Goal: Transaction & Acquisition: Purchase product/service

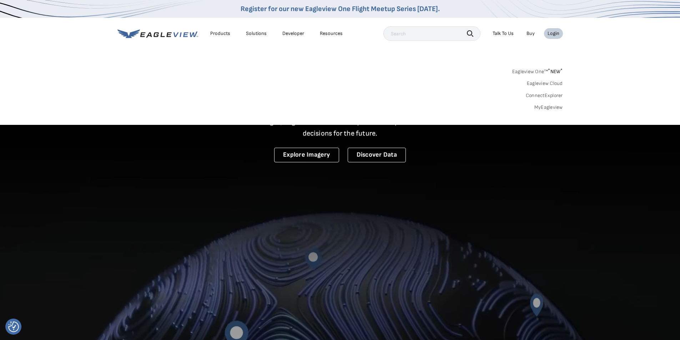
click at [548, 108] on link "MyEagleview" at bounding box center [548, 107] width 29 height 6
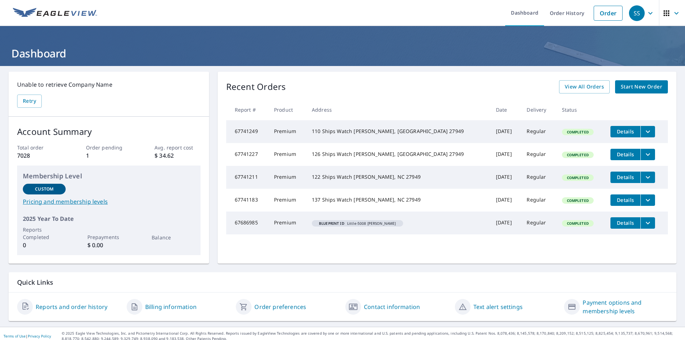
click at [636, 86] on span "Start New Order" at bounding box center [641, 86] width 41 height 9
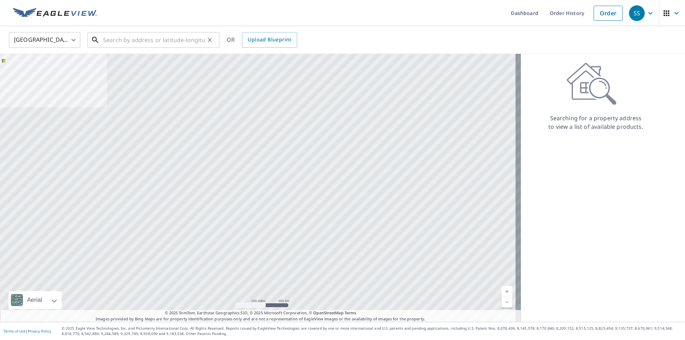
click at [132, 44] on input "text" at bounding box center [154, 40] width 102 height 20
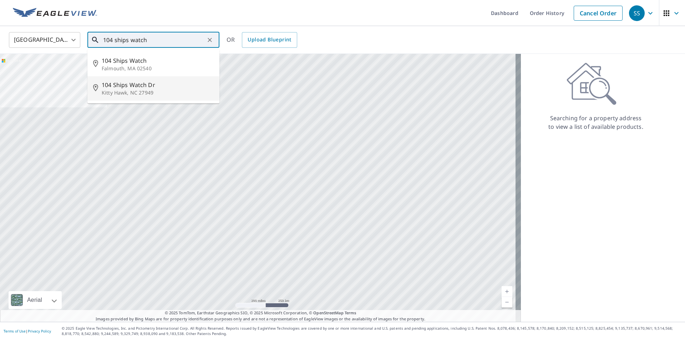
click at [129, 91] on p "Kitty Hawk, NC 27949" at bounding box center [158, 92] width 112 height 7
type input "104 Ships Watch Dr Kitty Hawk, NC 27949"
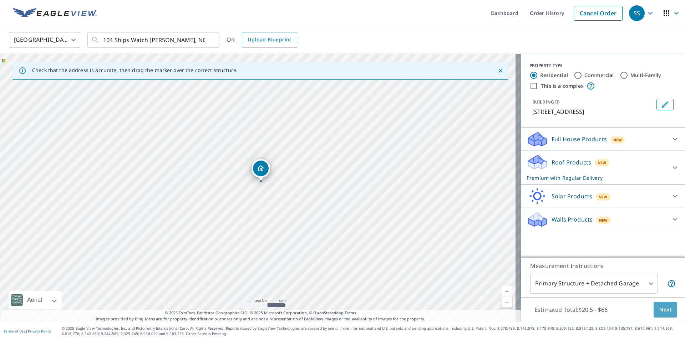
click at [661, 305] on button "Next" at bounding box center [666, 310] width 24 height 16
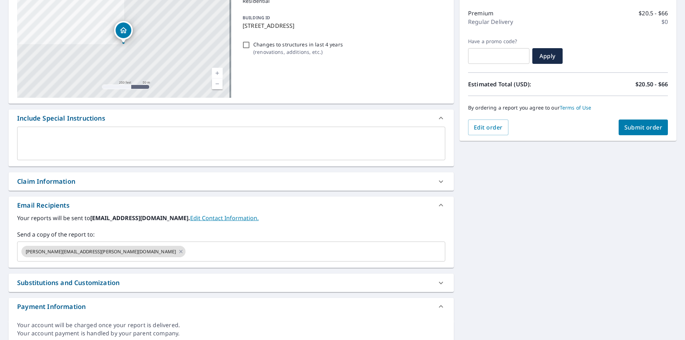
scroll to position [114, 0]
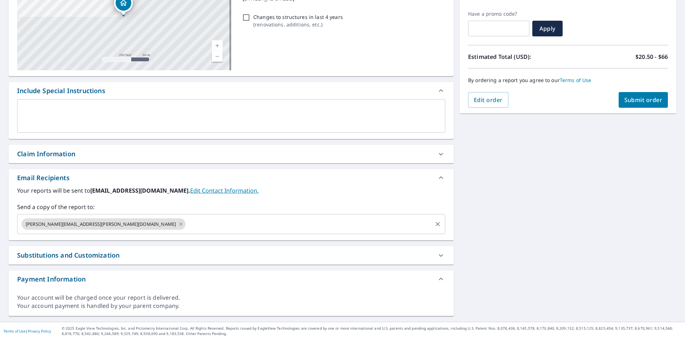
click at [178, 225] on icon at bounding box center [181, 224] width 6 height 8
click at [85, 225] on input "text" at bounding box center [225, 224] width 411 height 14
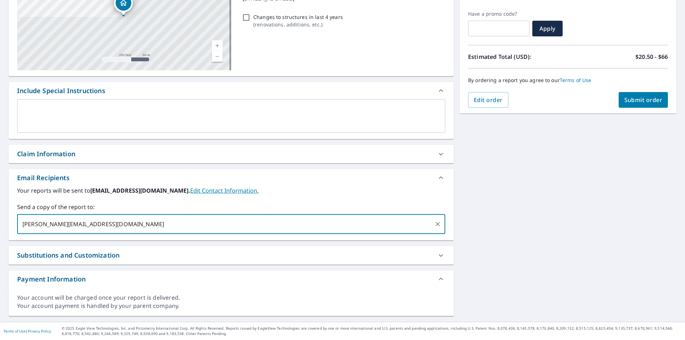
type input "[PERSON_NAME][EMAIL_ADDRESS][DOMAIN_NAME]"
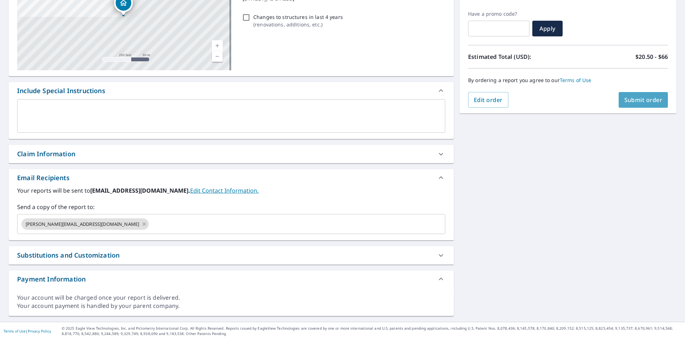
click at [641, 100] on span "Submit order" at bounding box center [644, 100] width 38 height 8
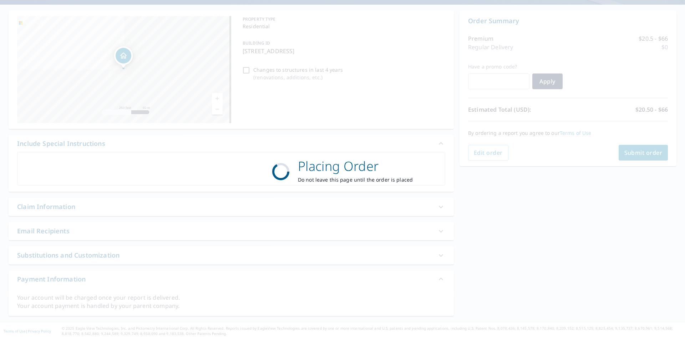
scroll to position [61, 0]
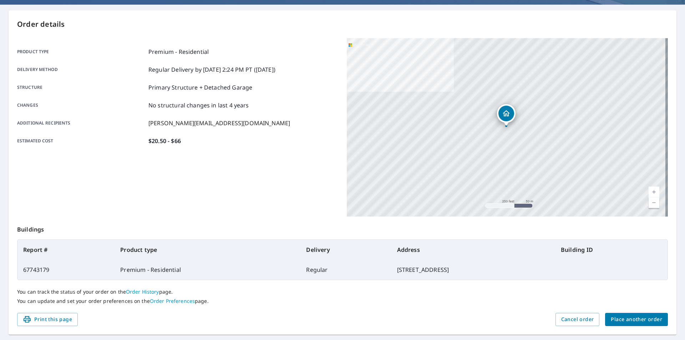
click at [625, 316] on span "Place another order" at bounding box center [636, 319] width 51 height 9
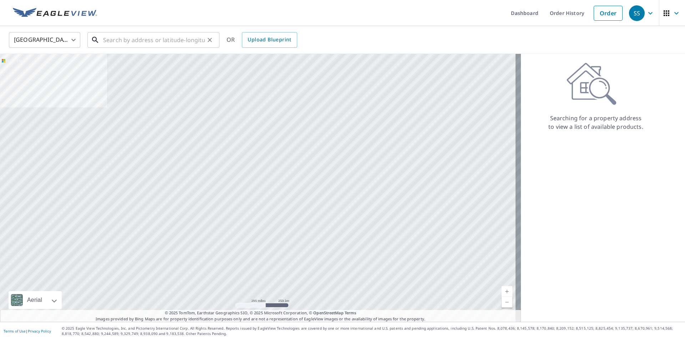
click at [158, 42] on input "text" at bounding box center [154, 40] width 102 height 20
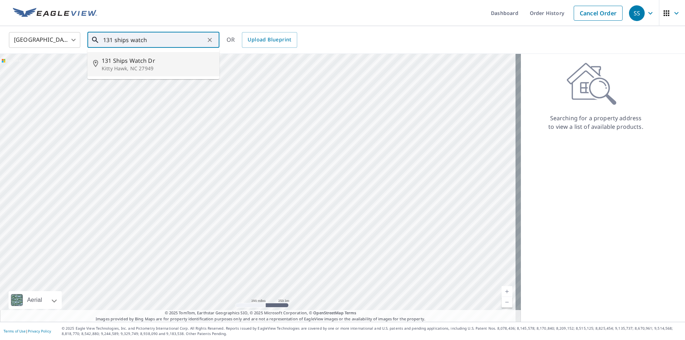
click at [151, 59] on span "131 Ships Watch Dr" at bounding box center [158, 60] width 112 height 9
type input "131 Ships Watch Dr Kitty Hawk, NC 27949"
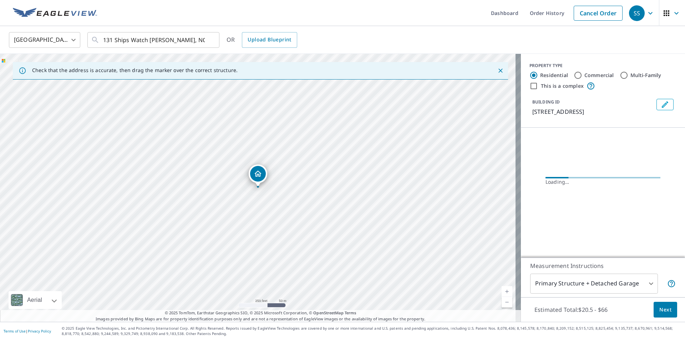
click at [663, 308] on span "Next" at bounding box center [666, 310] width 12 height 9
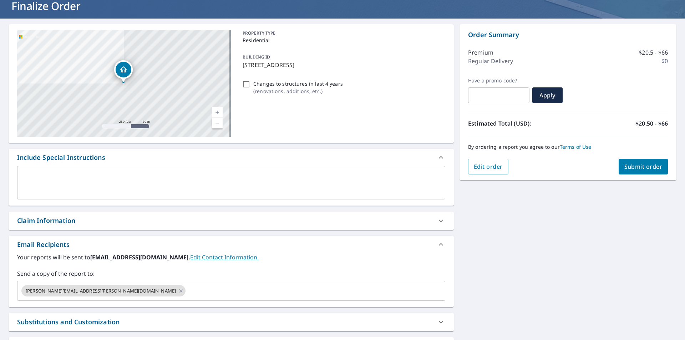
scroll to position [114, 0]
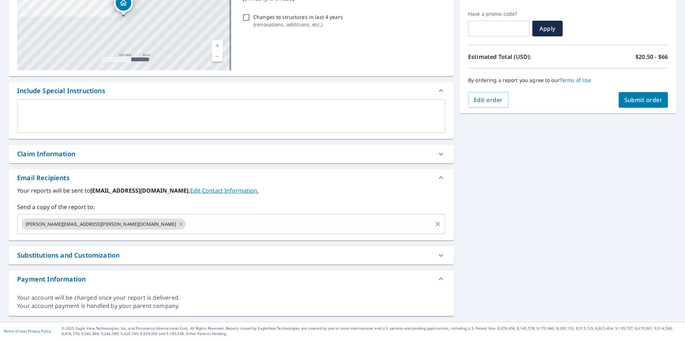
click at [178, 225] on icon at bounding box center [181, 224] width 6 height 8
click at [92, 225] on input "text" at bounding box center [225, 224] width 411 height 14
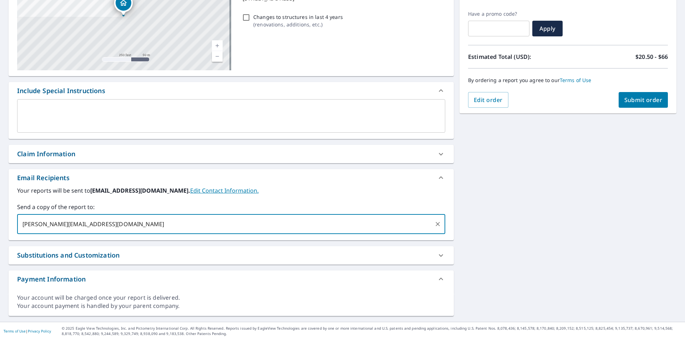
type input "[PERSON_NAME][EMAIL_ADDRESS][DOMAIN_NAME]"
click at [642, 103] on span "Submit order" at bounding box center [644, 100] width 38 height 8
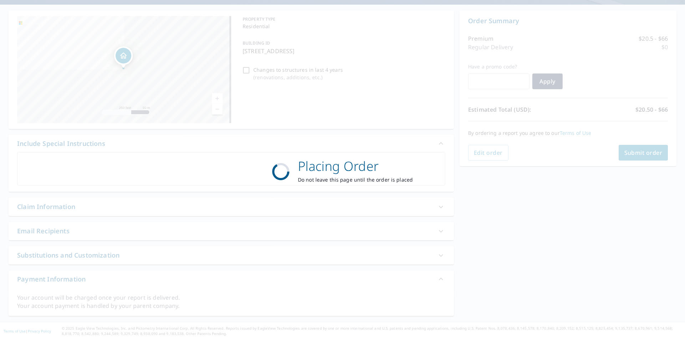
scroll to position [61, 0]
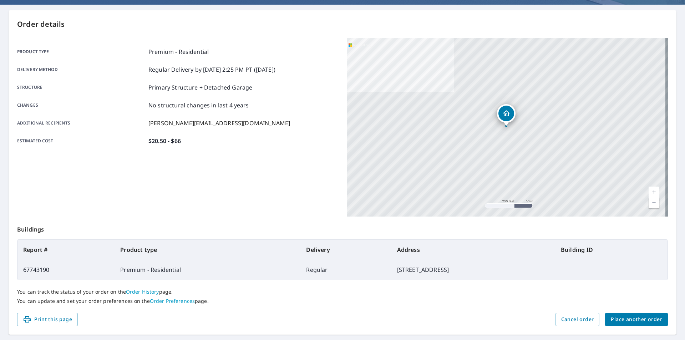
click at [640, 317] on span "Place another order" at bounding box center [636, 319] width 51 height 9
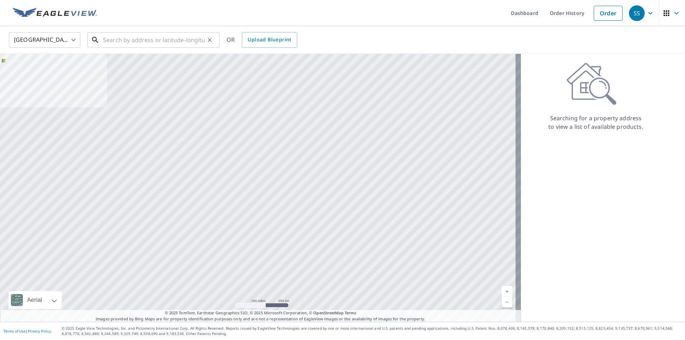
click at [150, 44] on input "text" at bounding box center [154, 40] width 102 height 20
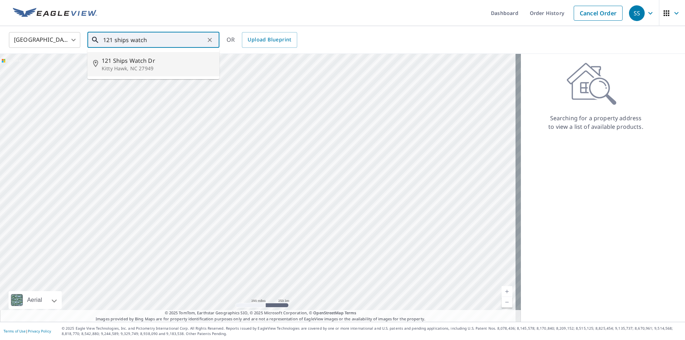
click at [137, 60] on span "121 Ships Watch Dr" at bounding box center [158, 60] width 112 height 9
type input "121 Ships Watch Dr Kitty Hawk, NC 27949"
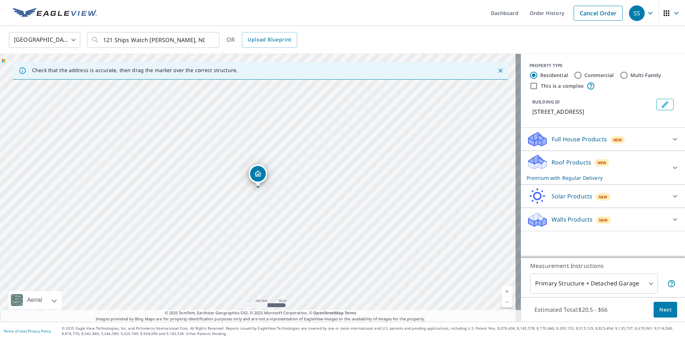
click at [663, 307] on span "Next" at bounding box center [666, 310] width 12 height 9
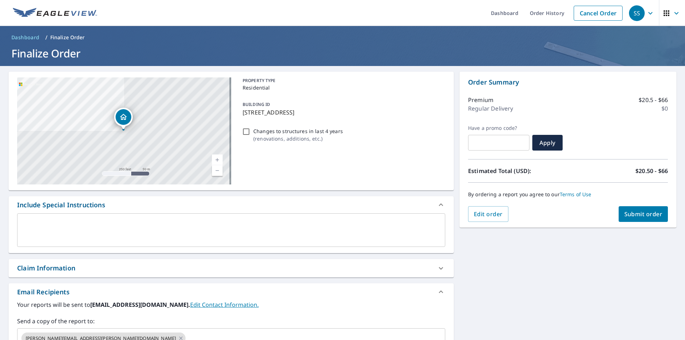
scroll to position [107, 0]
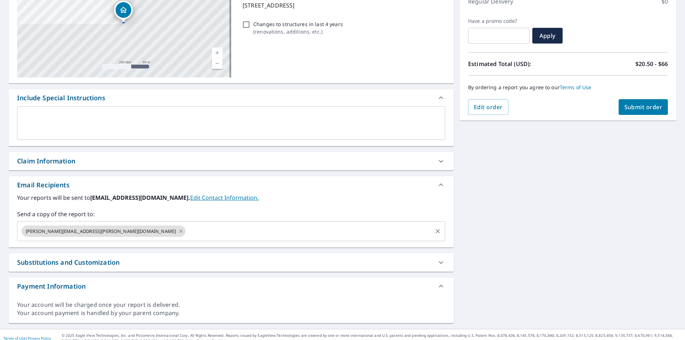
click at [178, 232] on icon at bounding box center [181, 231] width 6 height 8
click at [94, 232] on input "text" at bounding box center [225, 232] width 411 height 14
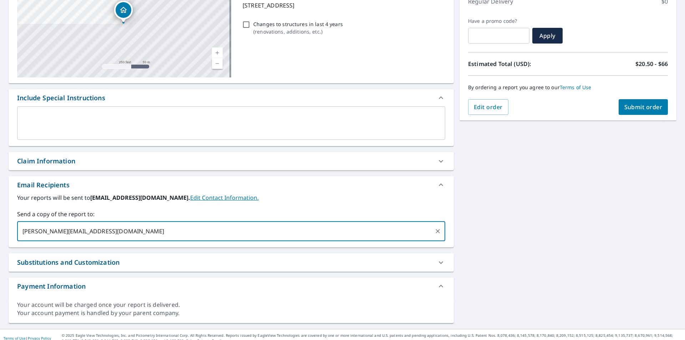
type input "[PERSON_NAME][EMAIL_ADDRESS][DOMAIN_NAME]"
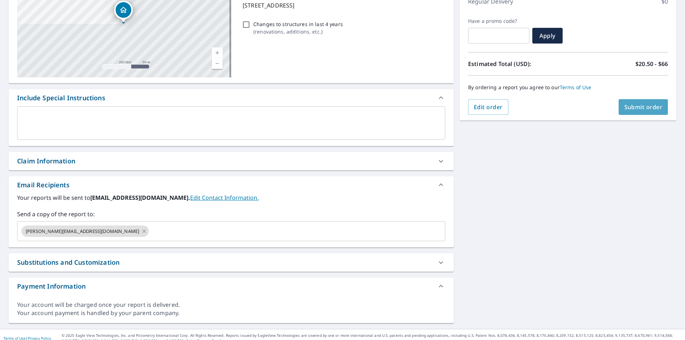
click at [635, 110] on span "Submit order" at bounding box center [644, 107] width 38 height 8
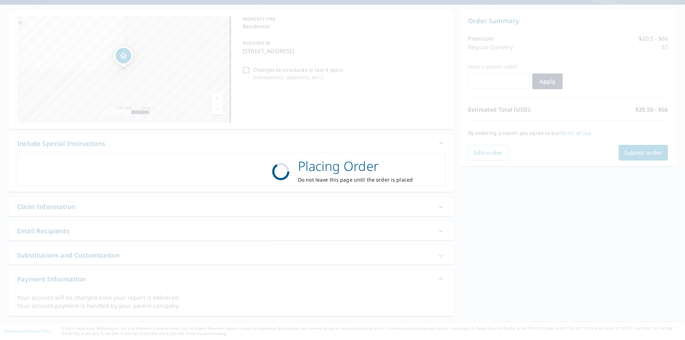
scroll to position [61, 0]
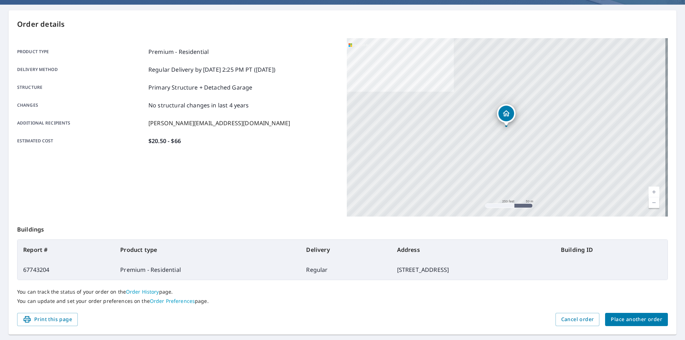
click at [634, 312] on div "You can track the status of your order on the Order History page. You can updat…" at bounding box center [342, 296] width 651 height 33
click at [628, 321] on span "Place another order" at bounding box center [636, 319] width 51 height 9
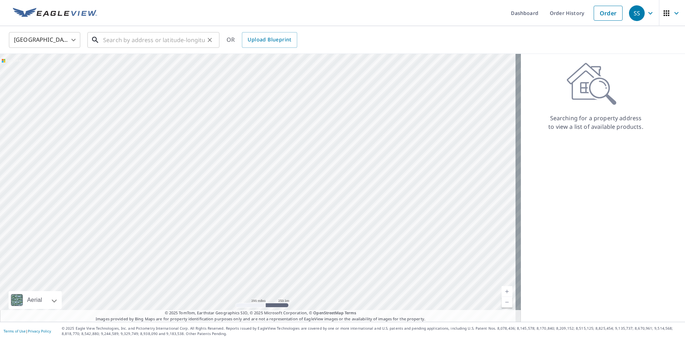
click at [122, 39] on input "text" at bounding box center [154, 40] width 102 height 20
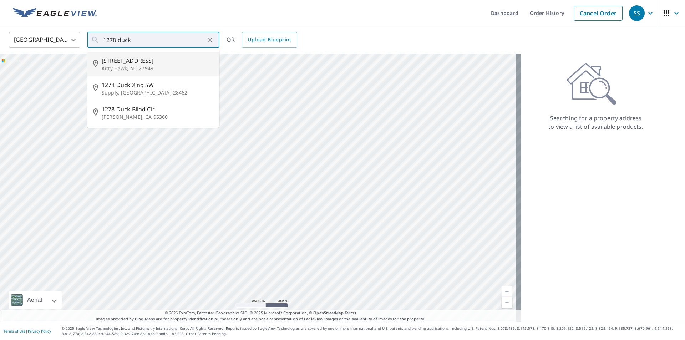
type input "1278 Duck Rd Kitty Hawk, NC 27949"
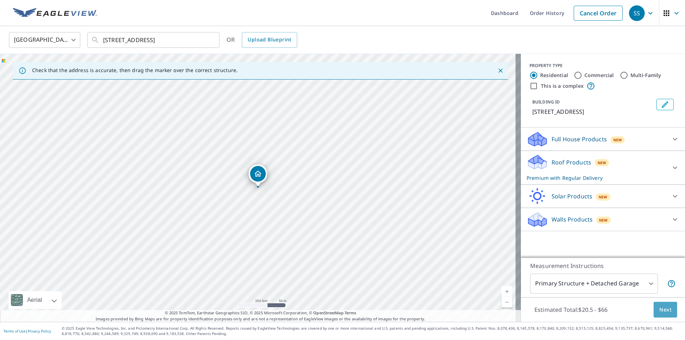
click at [660, 313] on span "Next" at bounding box center [666, 310] width 12 height 9
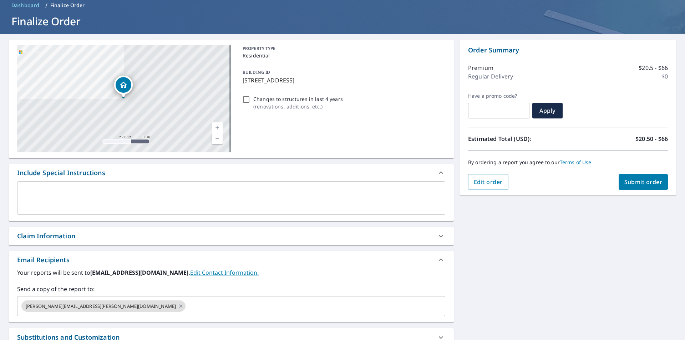
scroll to position [107, 0]
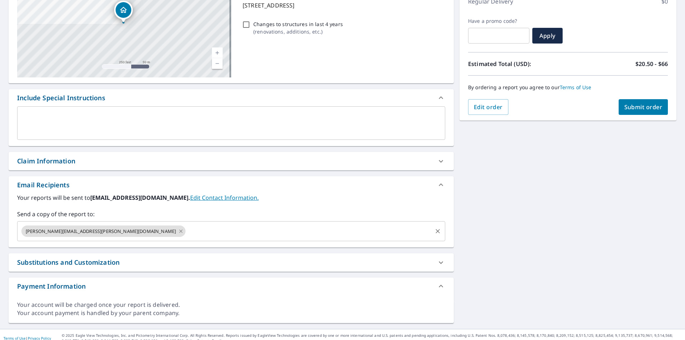
click at [178, 232] on icon at bounding box center [181, 231] width 6 height 8
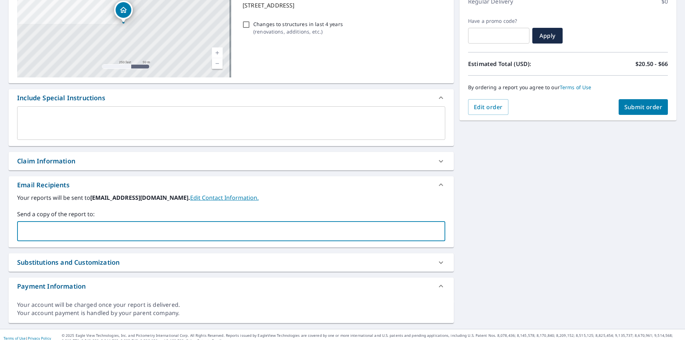
click at [93, 232] on input "text" at bounding box center [225, 232] width 411 height 14
type input "[PERSON_NAME][EMAIL_ADDRESS][DOMAIN_NAME]"
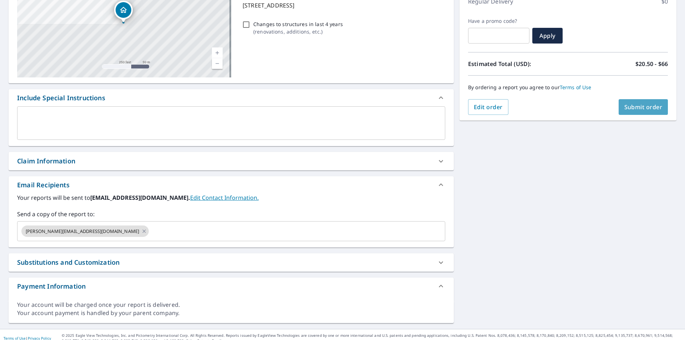
click at [643, 105] on span "Submit order" at bounding box center [644, 107] width 38 height 8
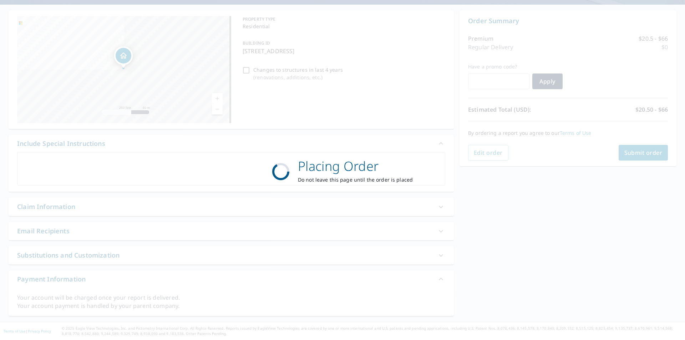
scroll to position [61, 0]
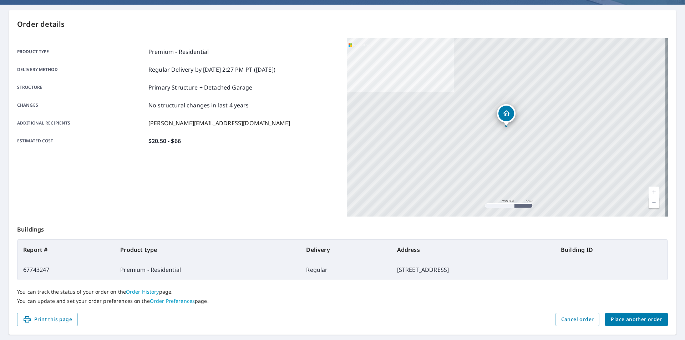
click at [641, 321] on span "Place another order" at bounding box center [636, 319] width 51 height 9
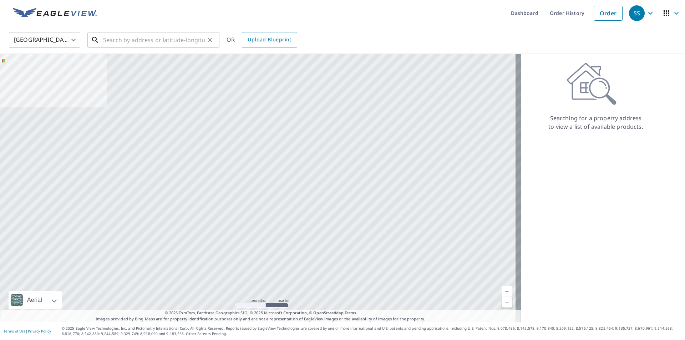
click at [167, 36] on input "text" at bounding box center [154, 40] width 102 height 20
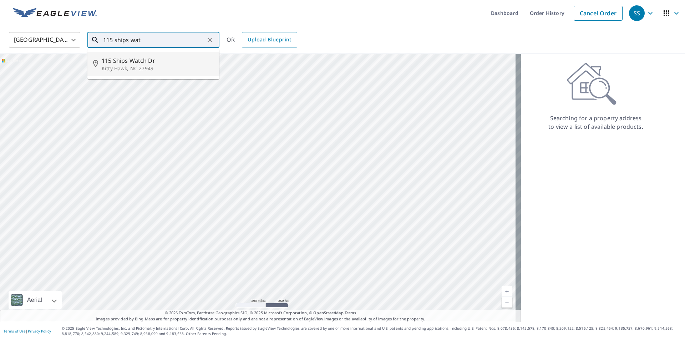
click at [166, 63] on span "115 Ships Watch Dr" at bounding box center [158, 60] width 112 height 9
type input "115 Ships Watch Dr Kitty Hawk, NC 27949"
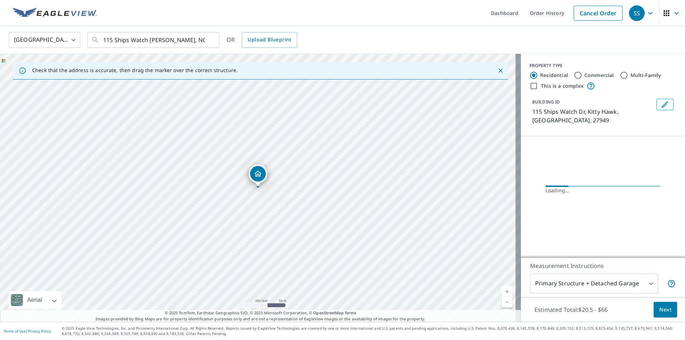
click at [662, 315] on button "Next" at bounding box center [666, 310] width 24 height 16
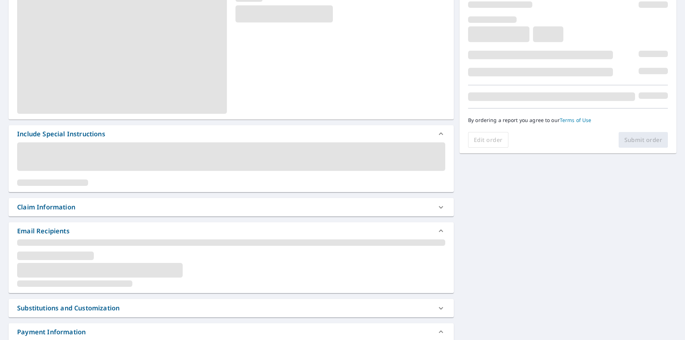
scroll to position [107, 0]
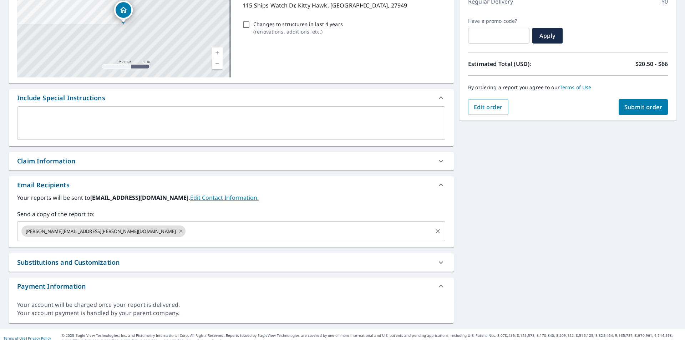
click at [178, 228] on icon at bounding box center [181, 231] width 6 height 8
click at [95, 230] on input "text" at bounding box center [225, 232] width 411 height 14
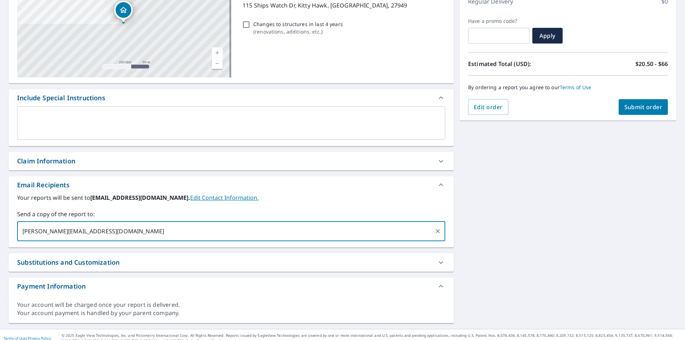
type input "[PERSON_NAME][EMAIL_ADDRESS][DOMAIN_NAME]"
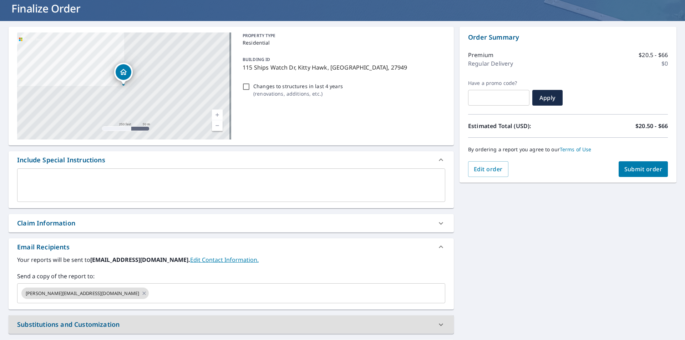
scroll to position [0, 0]
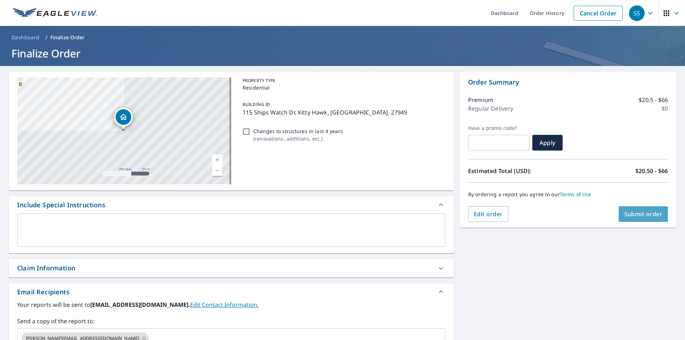
click at [641, 210] on span "Submit order" at bounding box center [644, 214] width 38 height 8
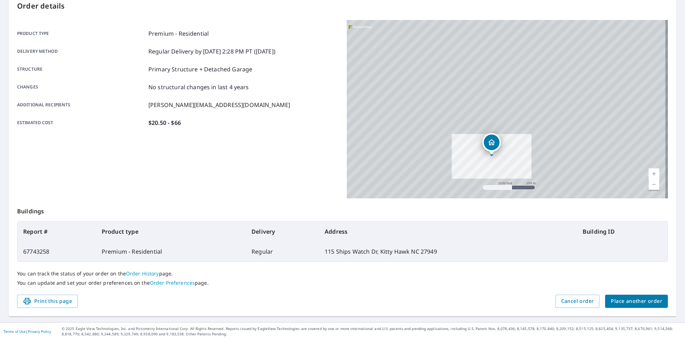
scroll to position [80, 0]
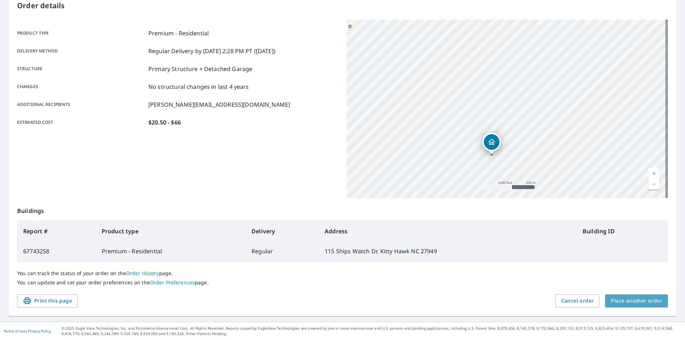
click at [633, 301] on span "Place another order" at bounding box center [636, 301] width 51 height 9
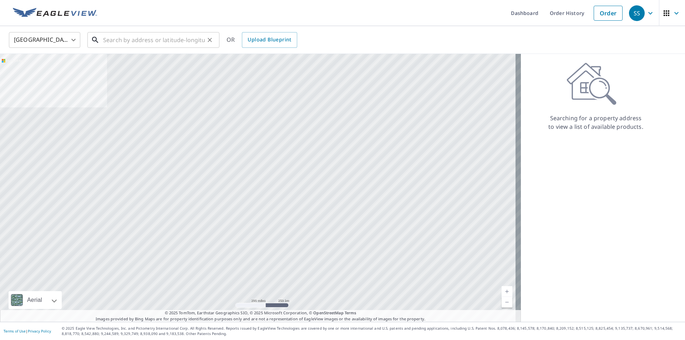
click at [107, 36] on input "text" at bounding box center [154, 40] width 102 height 20
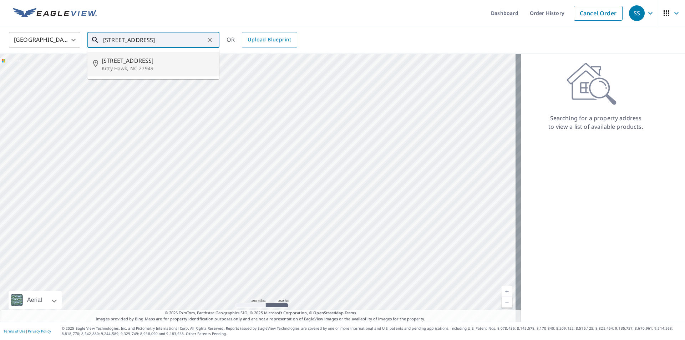
click at [124, 66] on p "Kitty Hawk, NC 27949" at bounding box center [158, 68] width 112 height 7
type input "1280 Duck Rd Kitty Hawk, NC 27949"
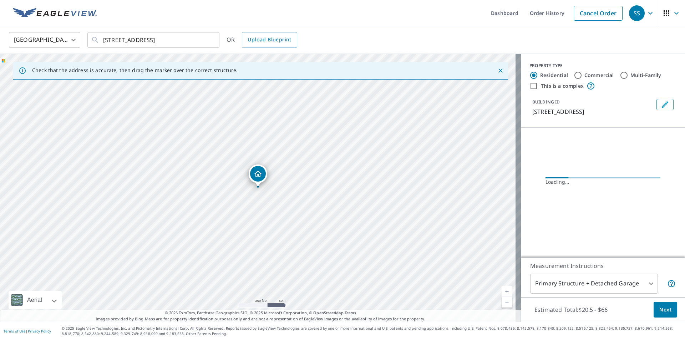
click at [660, 312] on span "Next" at bounding box center [666, 310] width 12 height 9
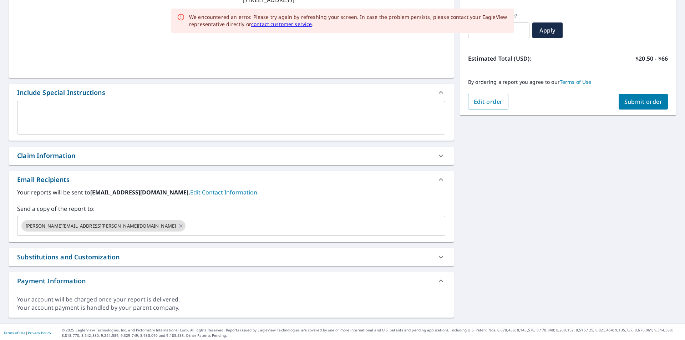
scroll to position [114, 0]
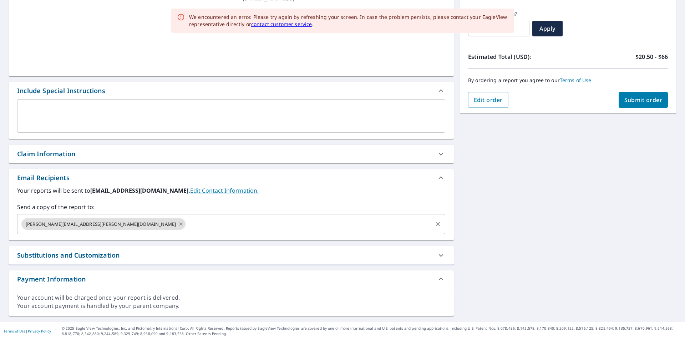
click at [178, 224] on icon at bounding box center [181, 224] width 6 height 8
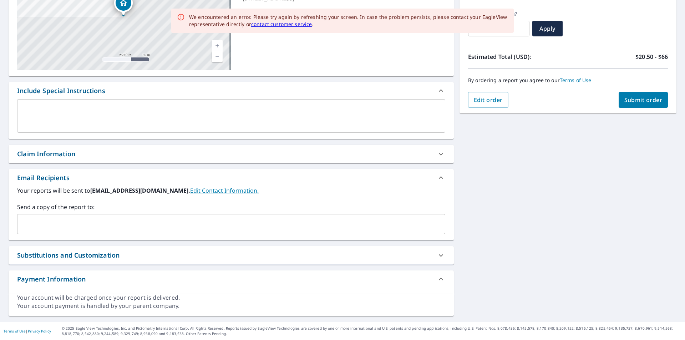
click at [96, 224] on input "text" at bounding box center [225, 224] width 411 height 14
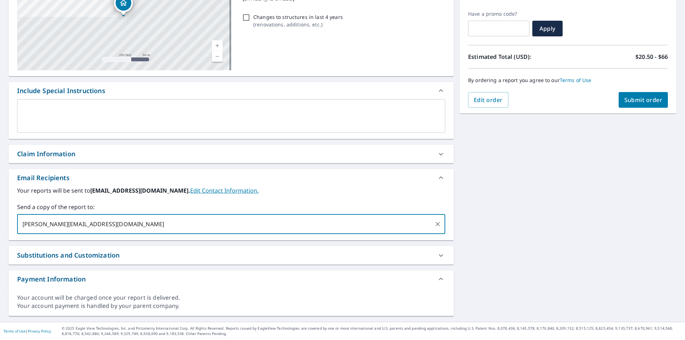
type input "[PERSON_NAME][EMAIL_ADDRESS][DOMAIN_NAME]"
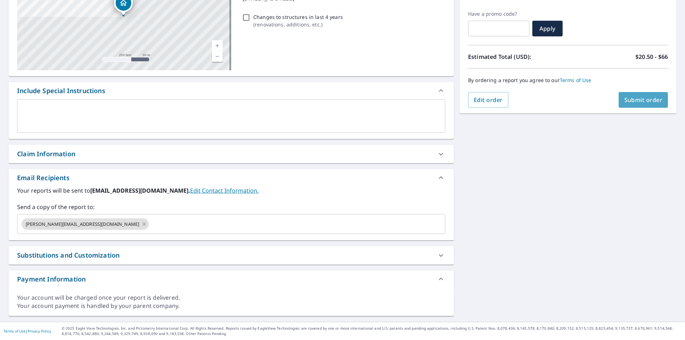
click at [628, 95] on button "Submit order" at bounding box center [644, 100] width 50 height 16
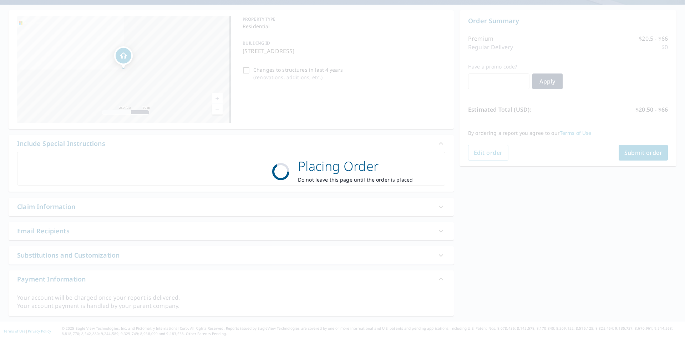
scroll to position [61, 0]
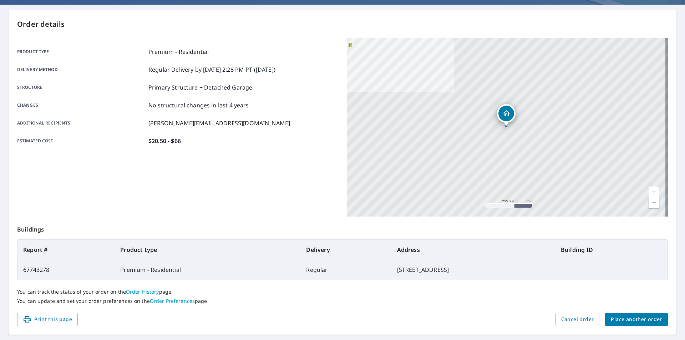
click at [627, 318] on span "Place another order" at bounding box center [636, 319] width 51 height 9
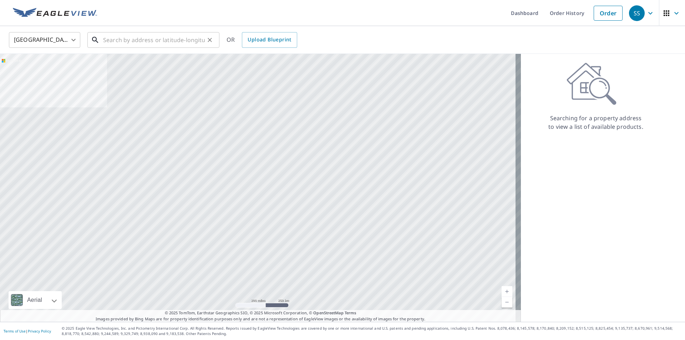
click at [136, 42] on input "text" at bounding box center [154, 40] width 102 height 20
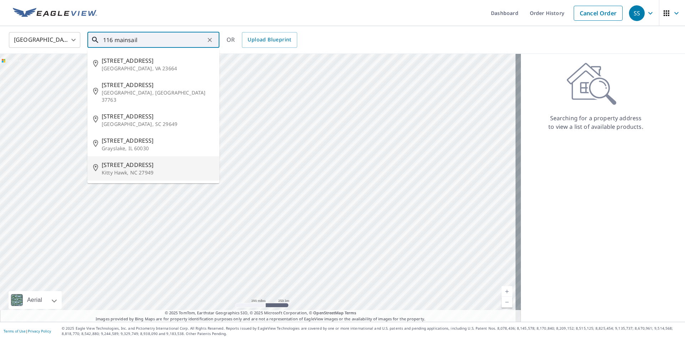
click at [136, 161] on span "116 Mainsail Ct" at bounding box center [158, 165] width 112 height 9
type input "116 Mainsail Ct Kitty Hawk, NC 27949"
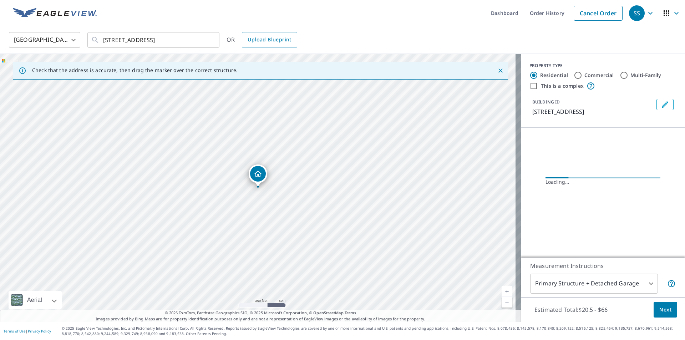
click at [665, 311] on span "Next" at bounding box center [666, 310] width 12 height 9
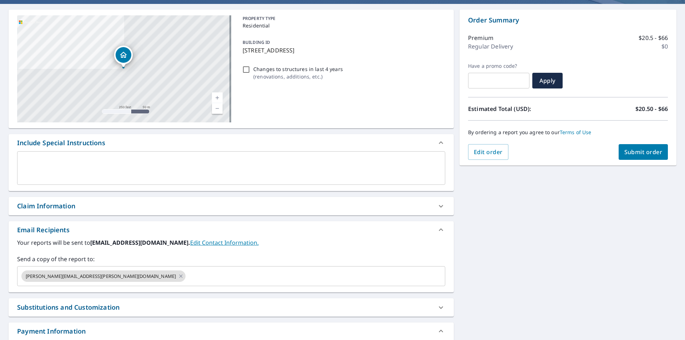
scroll to position [114, 0]
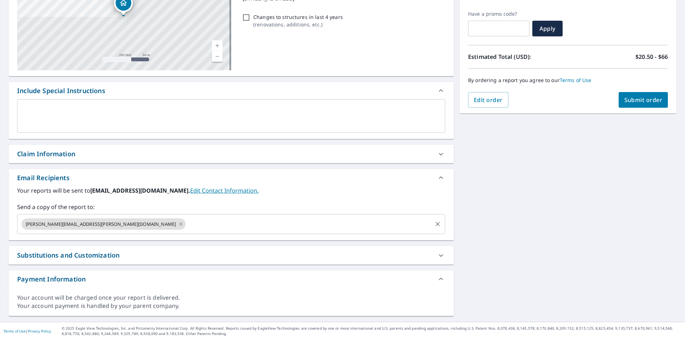
click at [179, 225] on icon at bounding box center [180, 223] width 3 height 3
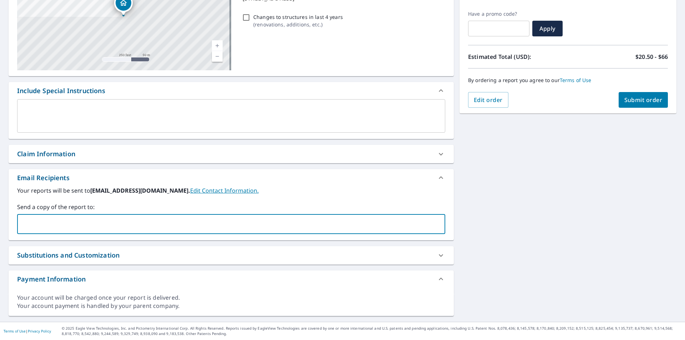
click at [94, 225] on input "text" at bounding box center [225, 224] width 411 height 14
type input "[PERSON_NAME][EMAIL_ADDRESS][DOMAIN_NAME]"
click at [631, 105] on button "Submit order" at bounding box center [644, 100] width 50 height 16
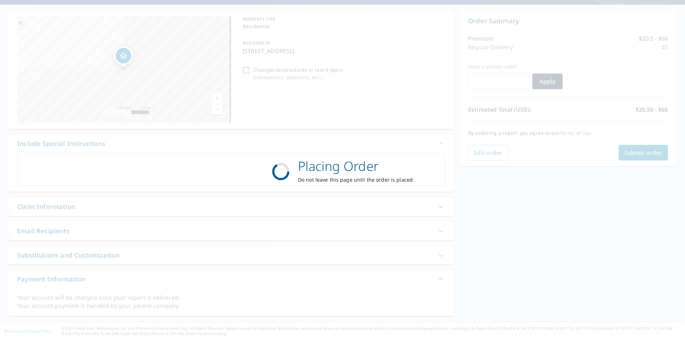
scroll to position [61, 0]
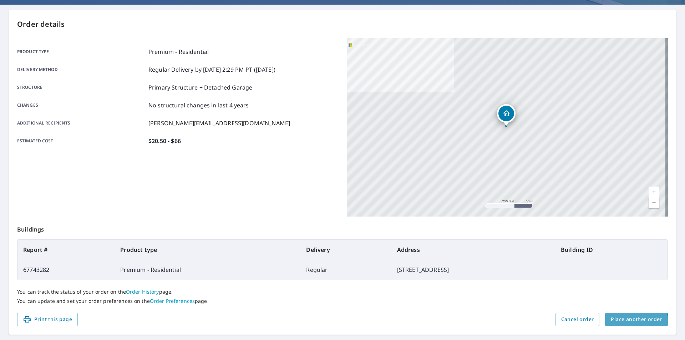
click at [621, 323] on span "Place another order" at bounding box center [636, 319] width 51 height 9
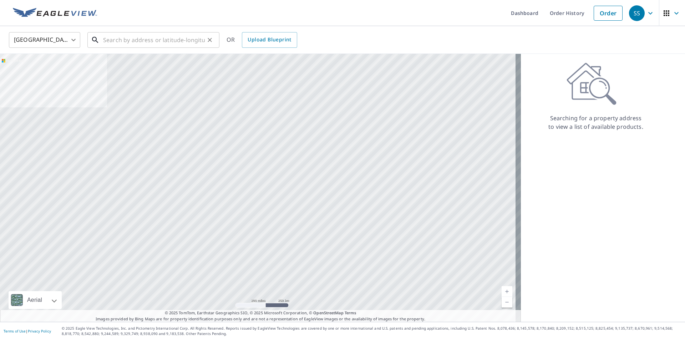
click at [115, 43] on input "text" at bounding box center [154, 40] width 102 height 20
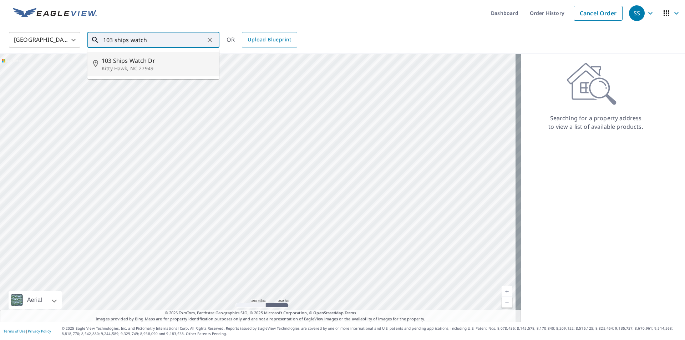
click at [139, 65] on p "Kitty Hawk, NC 27949" at bounding box center [158, 68] width 112 height 7
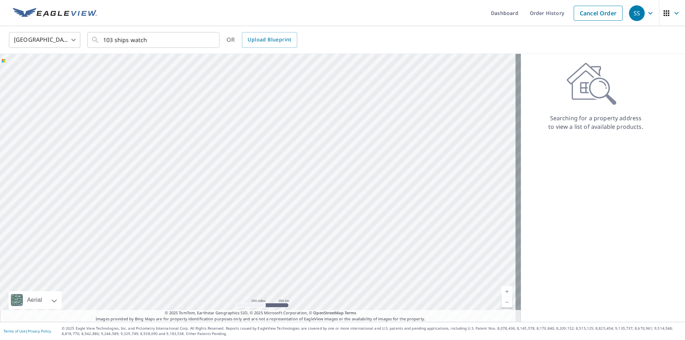
type input "103 Ships Watch Dr Kitty Hawk, NC 27949"
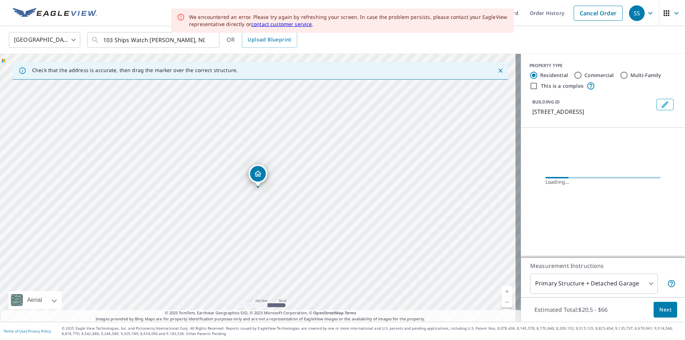
click at [668, 310] on button "Next" at bounding box center [666, 310] width 24 height 16
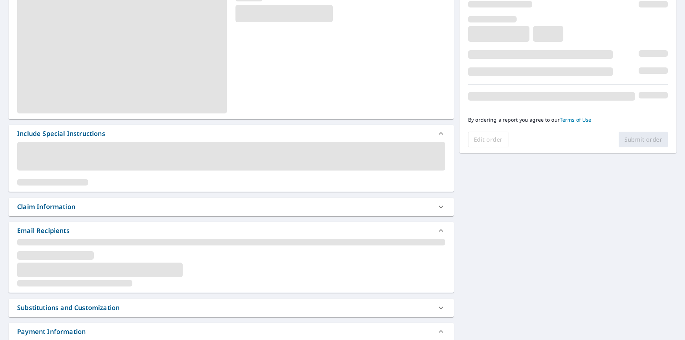
scroll to position [107, 0]
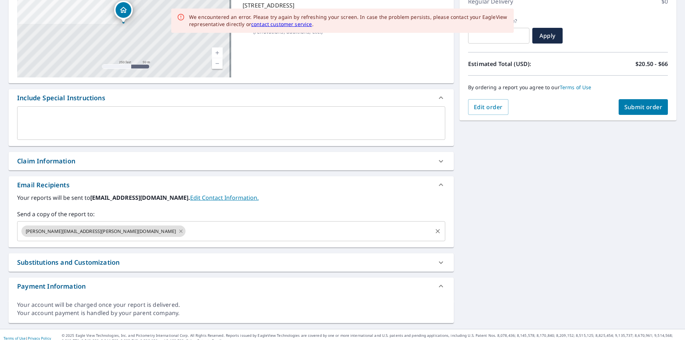
click at [178, 233] on icon at bounding box center [181, 231] width 6 height 8
click at [95, 233] on input "text" at bounding box center [225, 232] width 411 height 14
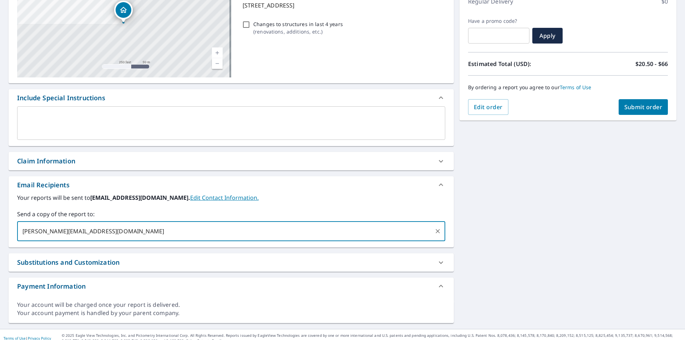
type input "[PERSON_NAME][EMAIL_ADDRESS][DOMAIN_NAME]"
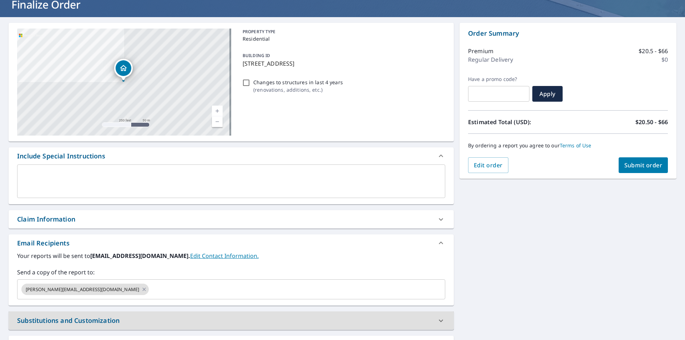
scroll to position [0, 0]
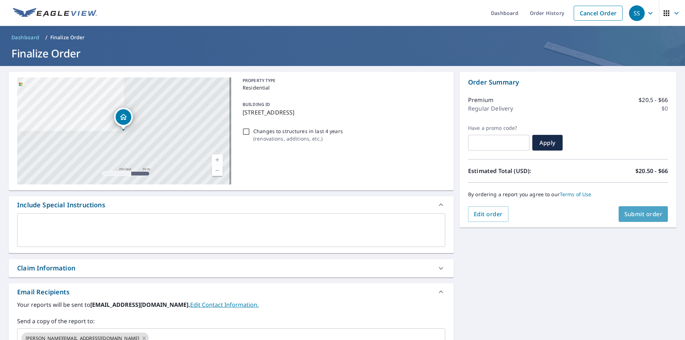
click at [637, 218] on span "Submit order" at bounding box center [644, 214] width 38 height 8
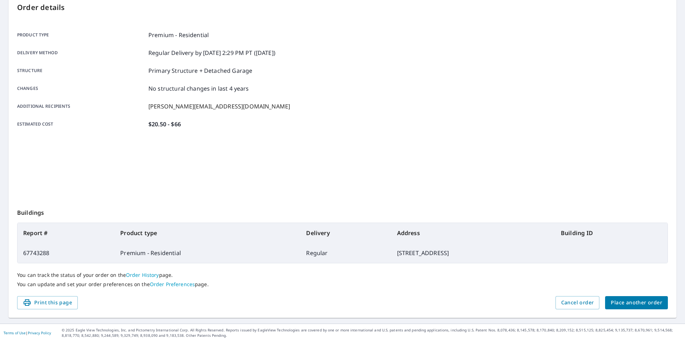
scroll to position [80, 0]
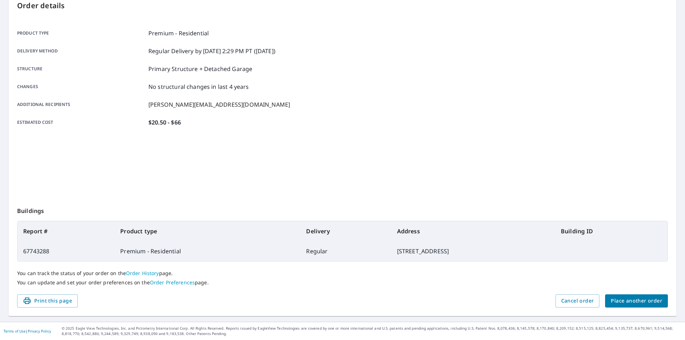
click at [618, 303] on span "Place another order" at bounding box center [636, 301] width 51 height 9
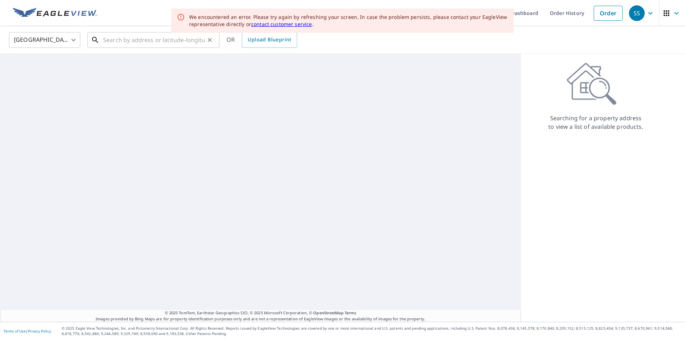
click at [118, 42] on input "text" at bounding box center [154, 40] width 102 height 20
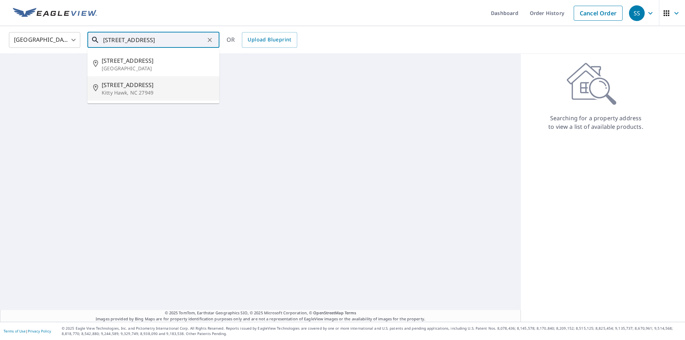
click at [144, 90] on p "Kitty Hawk, NC 27949" at bounding box center [158, 92] width 112 height 7
type input "148 Spinnaker Ct Kitty Hawk, NC 27949"
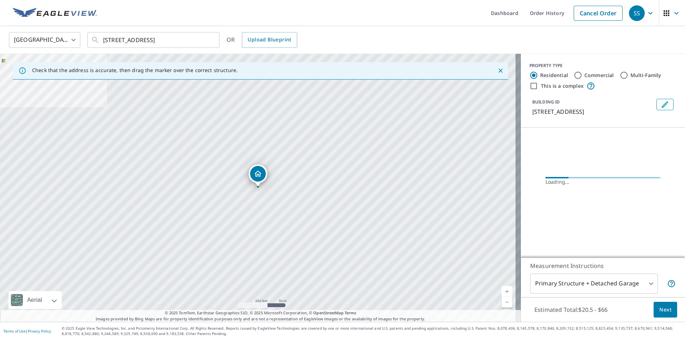
click at [660, 311] on span "Next" at bounding box center [666, 310] width 12 height 9
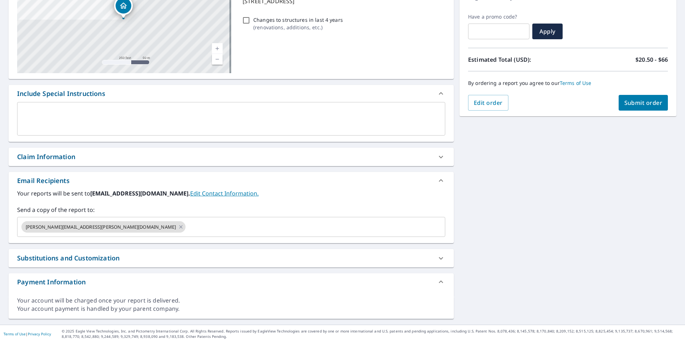
scroll to position [114, 0]
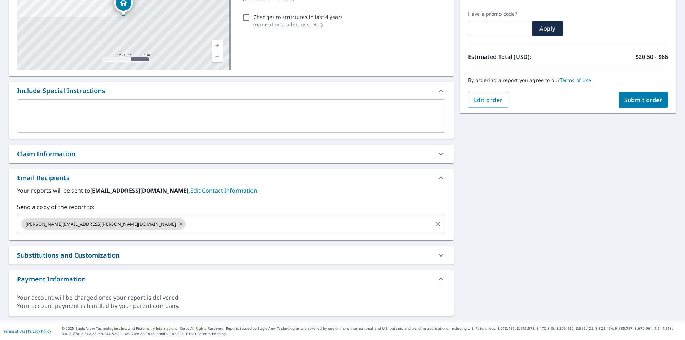
click at [179, 225] on icon at bounding box center [180, 223] width 3 height 3
click at [89, 224] on input "text" at bounding box center [225, 224] width 411 height 14
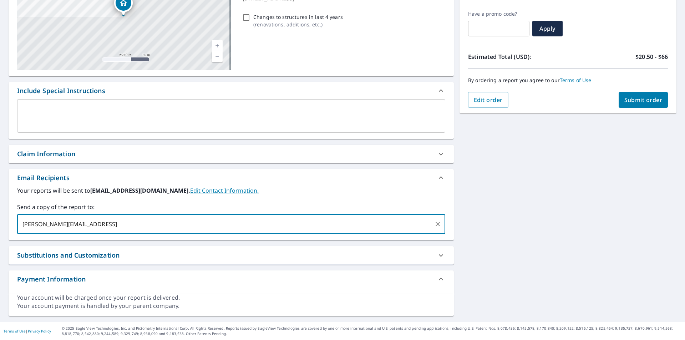
type input "[PERSON_NAME][EMAIL_ADDRESS][DOMAIN_NAME]"
click at [633, 96] on span "Submit order" at bounding box center [644, 100] width 38 height 8
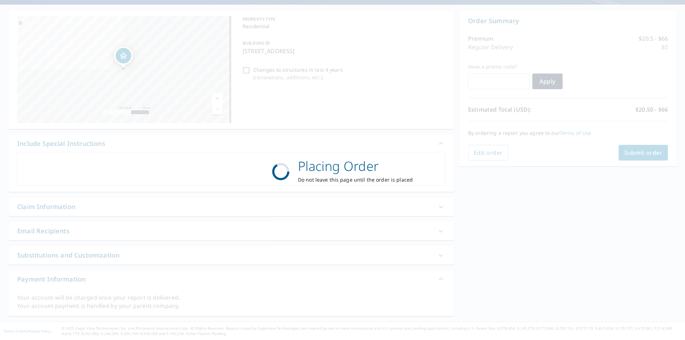
scroll to position [61, 0]
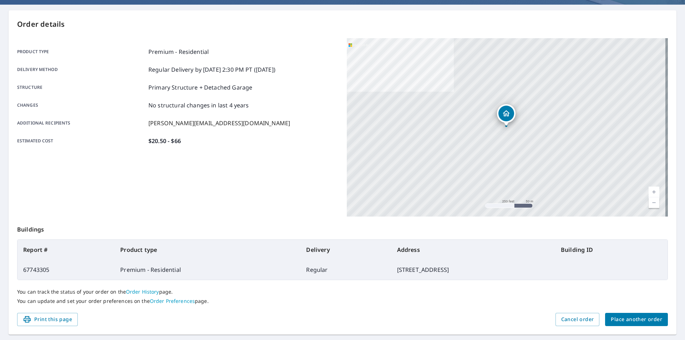
click at [629, 318] on span "Place another order" at bounding box center [636, 319] width 51 height 9
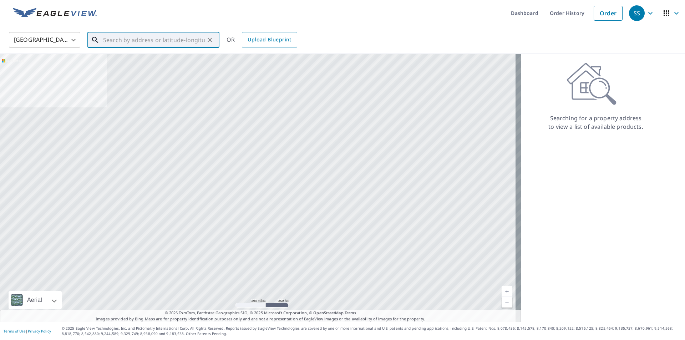
click at [132, 42] on input "text" at bounding box center [154, 40] width 102 height 20
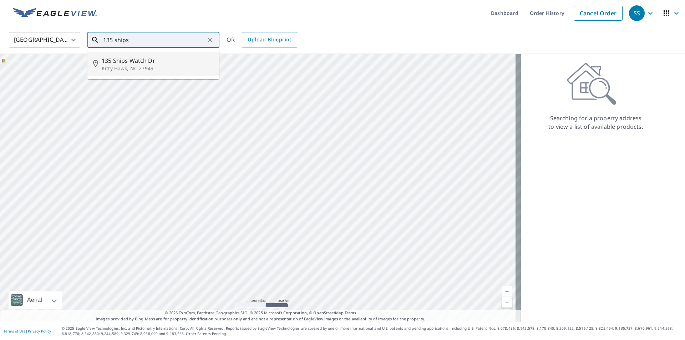
click at [131, 63] on span "135 Ships Watch Dr" at bounding box center [158, 60] width 112 height 9
type input "135 Ships Watch Dr Kitty Hawk, NC 27949"
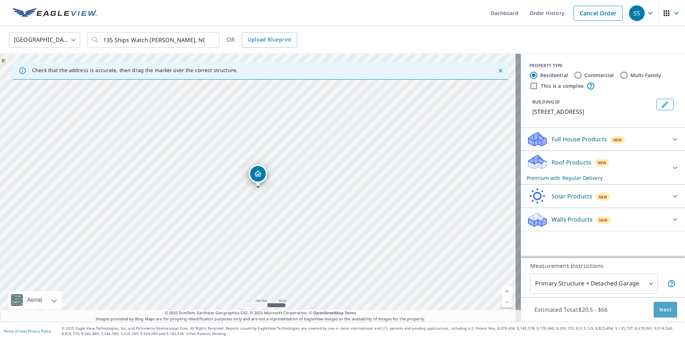
click at [665, 312] on span "Next" at bounding box center [666, 310] width 12 height 9
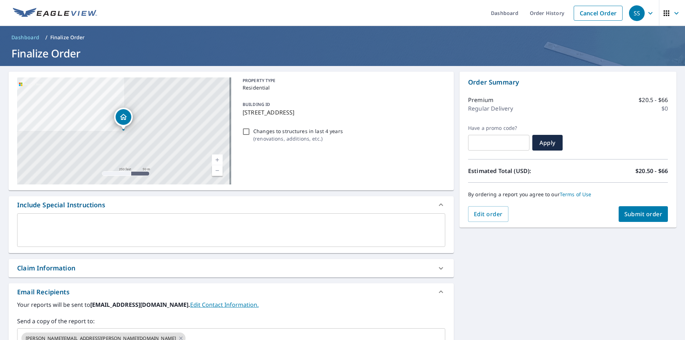
scroll to position [107, 0]
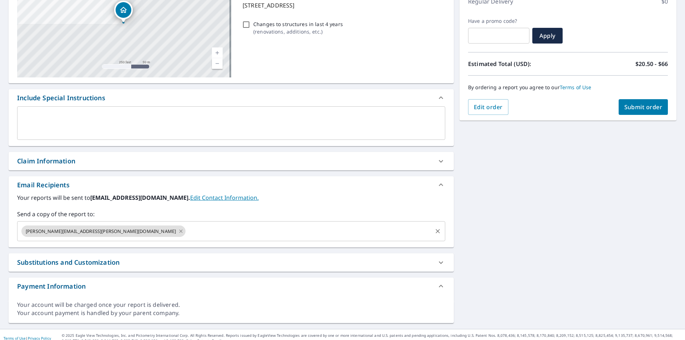
click at [178, 233] on icon at bounding box center [181, 231] width 6 height 8
click at [99, 231] on input "text" at bounding box center [225, 232] width 411 height 14
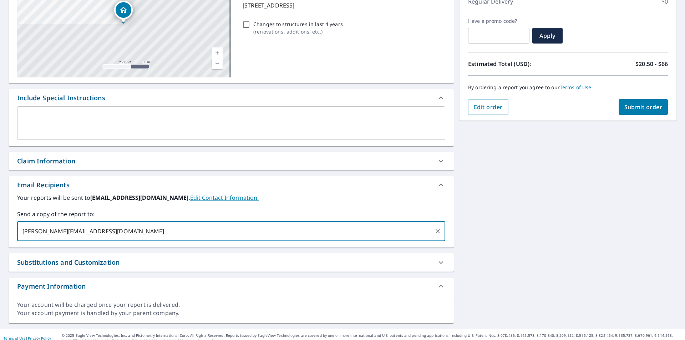
type input "[PERSON_NAME][EMAIL_ADDRESS][DOMAIN_NAME]"
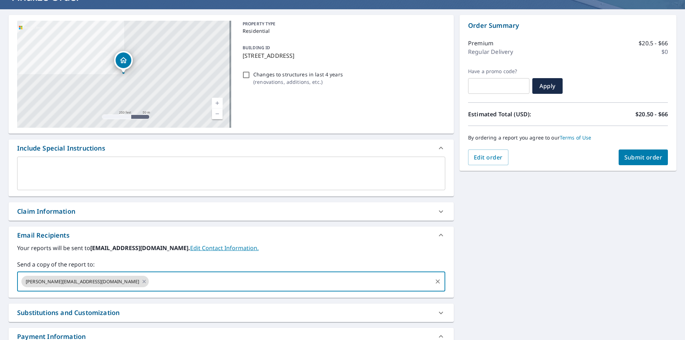
scroll to position [0, 0]
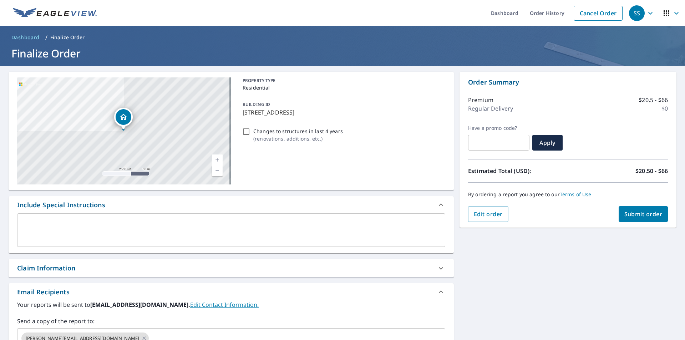
click at [637, 223] on div "Order Summary Premium $20.5 - $66 Regular Delivery $0 Have a promo code? ​ Appl…" at bounding box center [568, 150] width 217 height 156
click at [631, 213] on span "Submit order" at bounding box center [644, 214] width 38 height 8
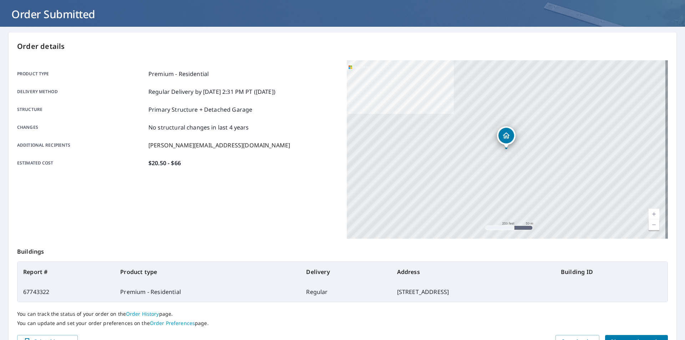
scroll to position [80, 0]
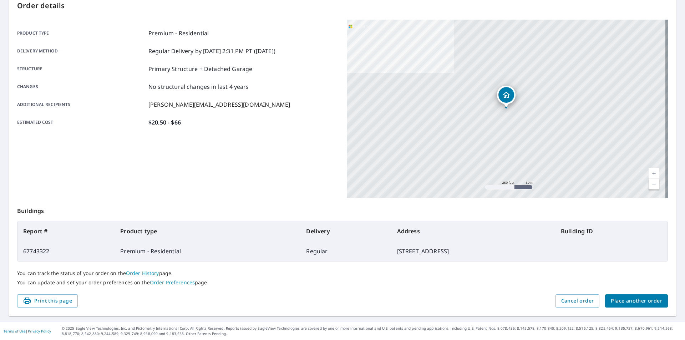
click at [640, 296] on button "Place another order" at bounding box center [636, 300] width 63 height 13
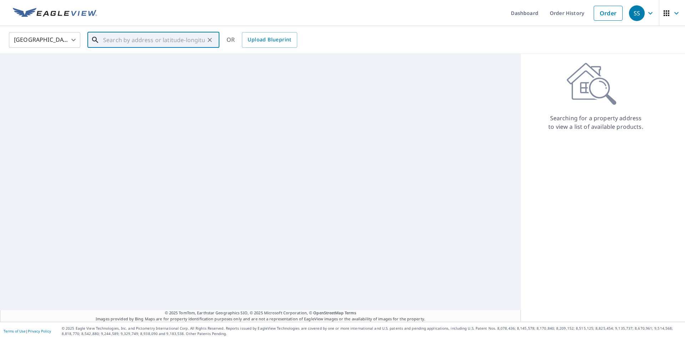
click at [137, 40] on input "text" at bounding box center [154, 40] width 102 height 20
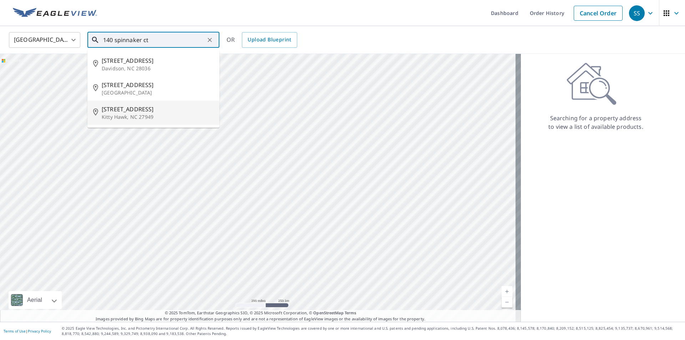
click at [168, 109] on span "140 Spinnaker Ct" at bounding box center [158, 109] width 112 height 9
type input "140 Spinnaker Ct Kitty Hawk, NC 27949"
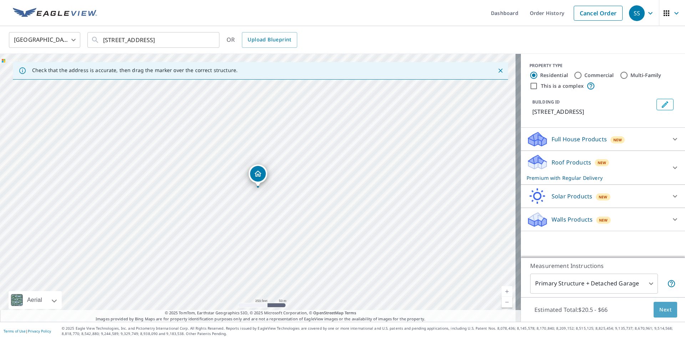
click at [660, 313] on span "Next" at bounding box center [666, 310] width 12 height 9
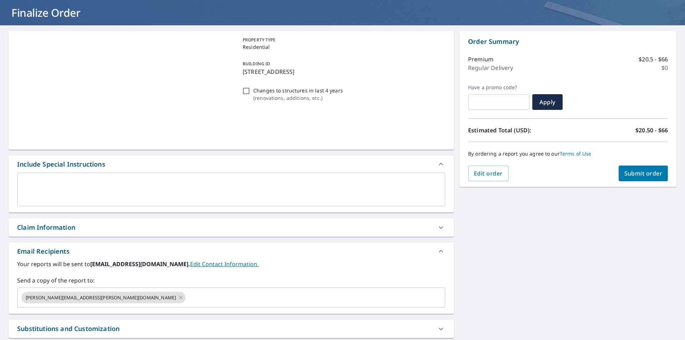
scroll to position [114, 0]
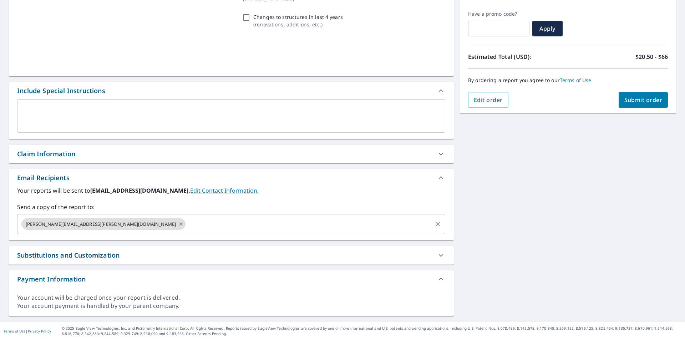
click at [178, 222] on icon at bounding box center [181, 224] width 6 height 8
click at [94, 222] on input "text" at bounding box center [225, 224] width 411 height 14
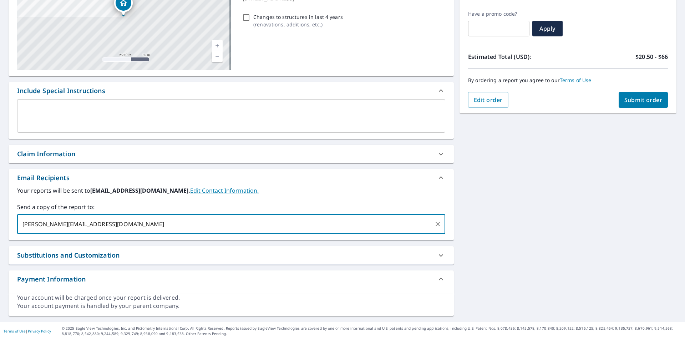
type input "[PERSON_NAME][EMAIL_ADDRESS][DOMAIN_NAME]"
click at [649, 95] on button "Submit order" at bounding box center [644, 100] width 50 height 16
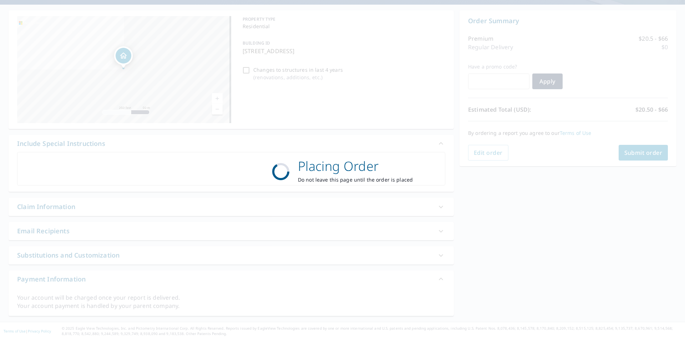
scroll to position [61, 0]
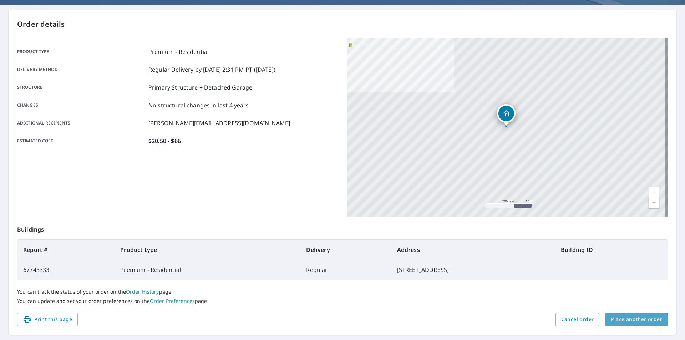
click at [616, 321] on span "Place another order" at bounding box center [636, 319] width 51 height 9
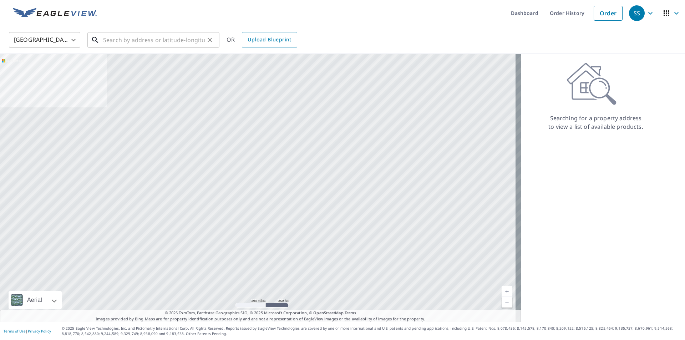
click at [138, 40] on input "text" at bounding box center [154, 40] width 102 height 20
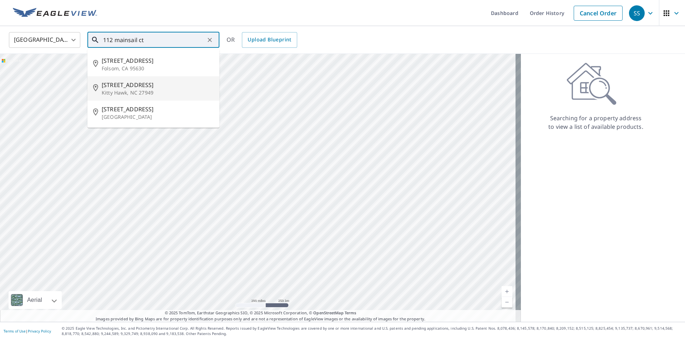
click at [149, 92] on p "Kitty Hawk, NC 27949" at bounding box center [158, 92] width 112 height 7
type input "112 Mainsail Ct Kitty Hawk, NC 27949"
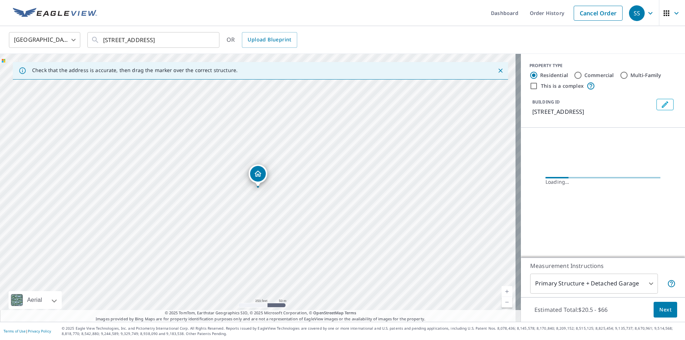
click at [668, 310] on button "Next" at bounding box center [666, 310] width 24 height 16
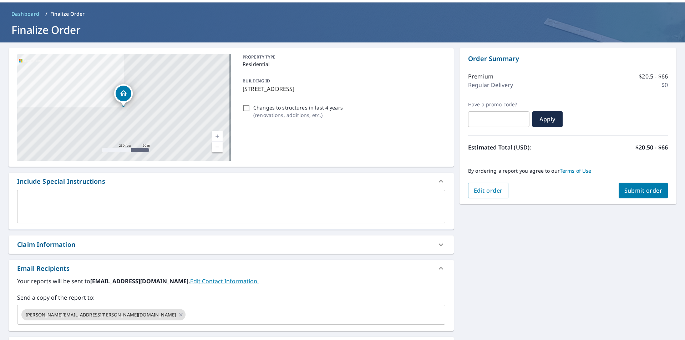
scroll to position [36, 0]
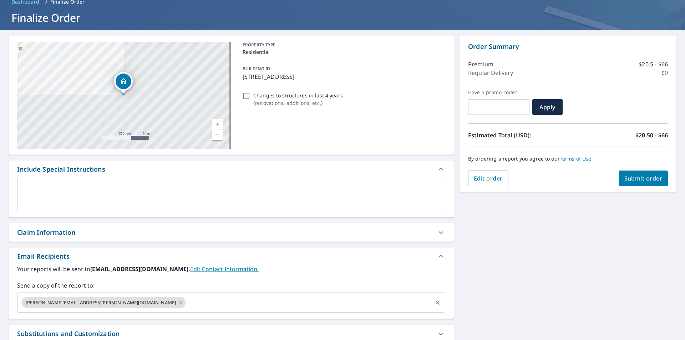
click at [178, 304] on icon at bounding box center [181, 303] width 6 height 8
click at [95, 304] on input "text" at bounding box center [225, 303] width 411 height 14
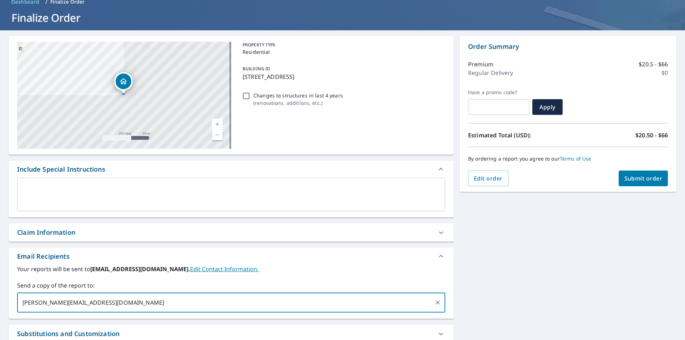
type input "[PERSON_NAME][EMAIL_ADDRESS][DOMAIN_NAME]"
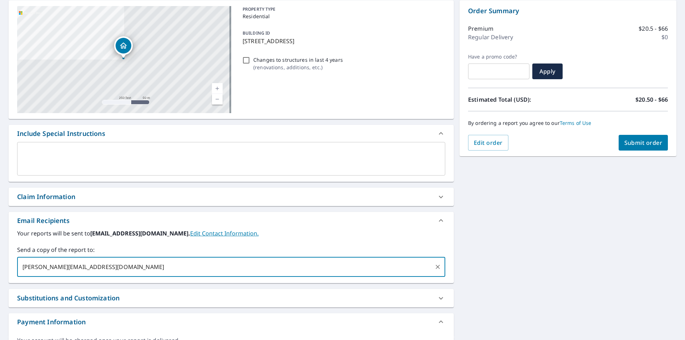
scroll to position [114, 0]
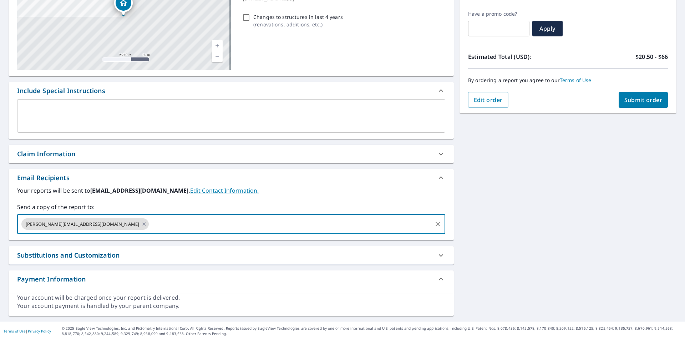
click at [633, 97] on span "Submit order" at bounding box center [644, 100] width 38 height 8
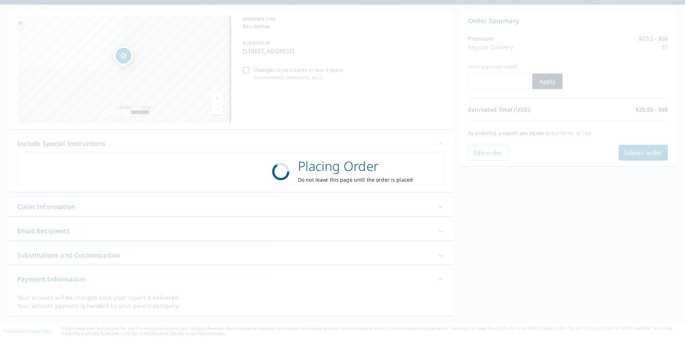
scroll to position [61, 0]
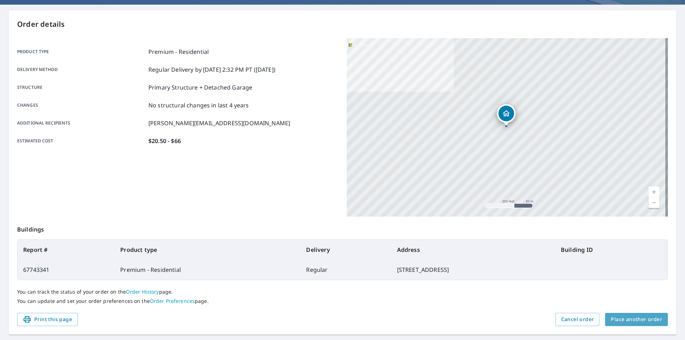
click at [641, 319] on span "Place another order" at bounding box center [636, 319] width 51 height 9
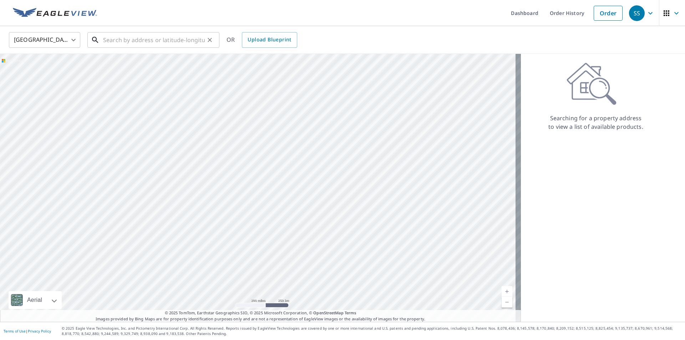
click at [162, 44] on input "text" at bounding box center [154, 40] width 102 height 20
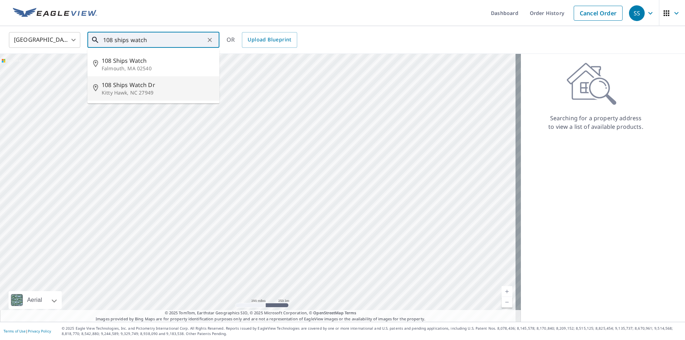
click at [152, 94] on p "Kitty Hawk, NC 27949" at bounding box center [158, 92] width 112 height 7
type input "108 Ships Watch Dr Kitty Hawk, NC 27949"
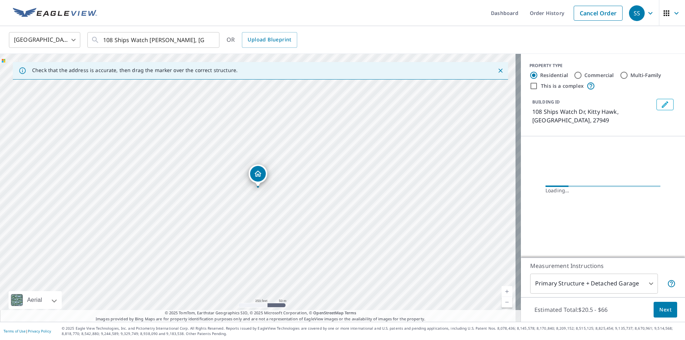
click at [663, 312] on span "Next" at bounding box center [666, 310] width 12 height 9
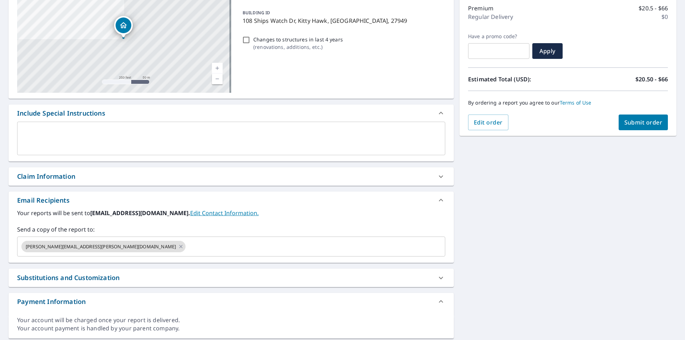
scroll to position [114, 0]
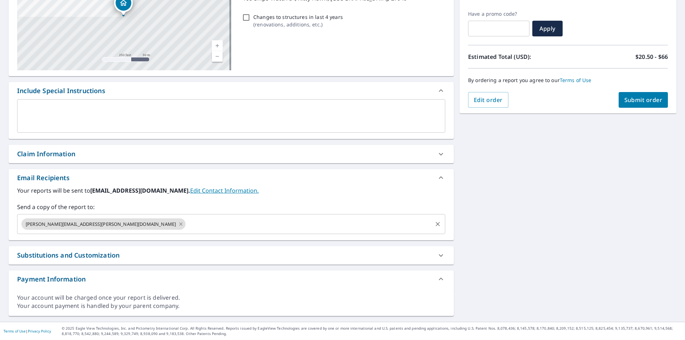
click at [178, 226] on icon at bounding box center [181, 224] width 6 height 8
click at [96, 225] on input "text" at bounding box center [225, 224] width 411 height 14
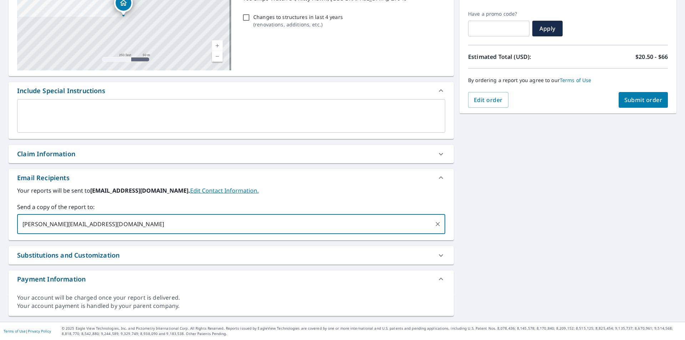
type input "[PERSON_NAME][EMAIL_ADDRESS][DOMAIN_NAME]"
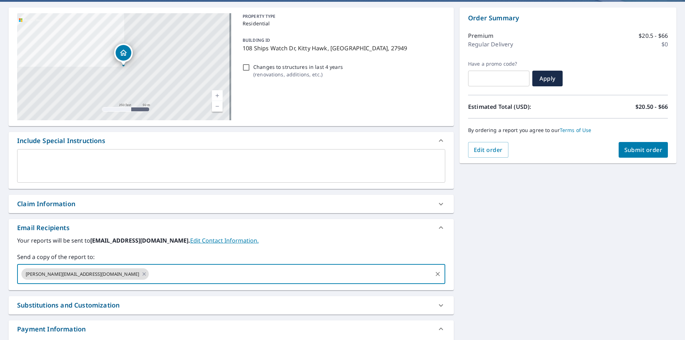
scroll to position [0, 0]
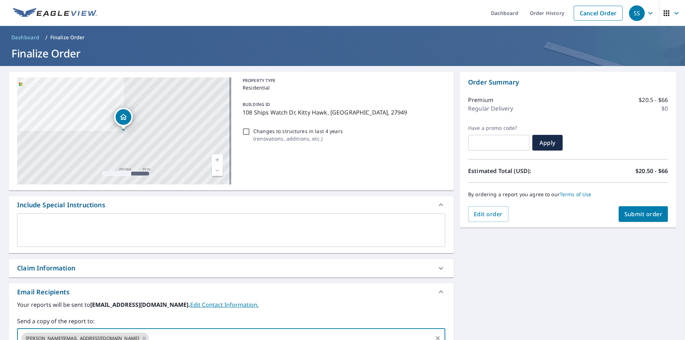
click at [641, 220] on button "Submit order" at bounding box center [644, 214] width 50 height 16
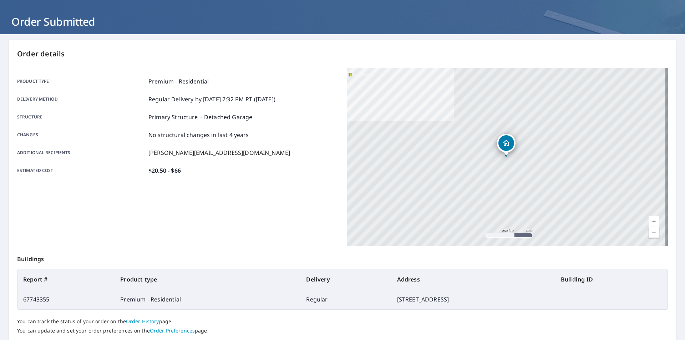
scroll to position [80, 0]
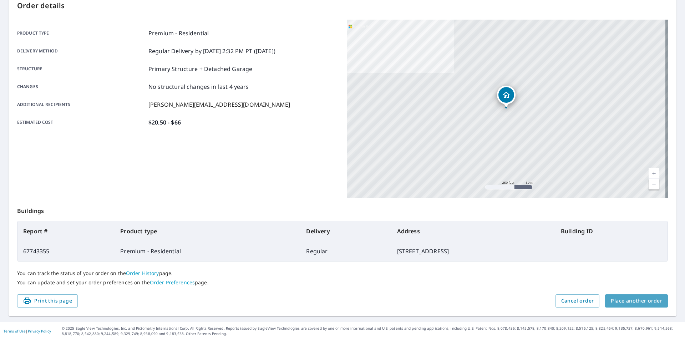
click at [654, 299] on span "Place another order" at bounding box center [636, 301] width 51 height 9
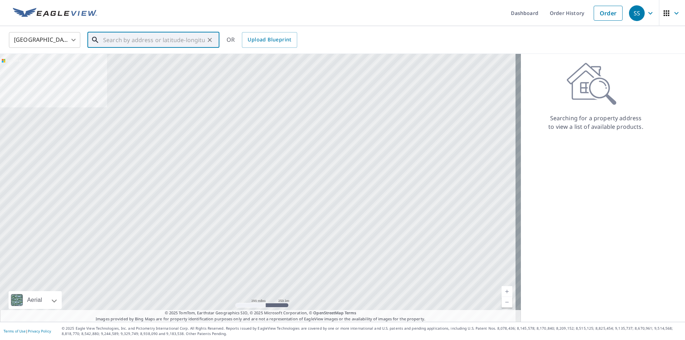
click at [155, 46] on input "text" at bounding box center [154, 40] width 102 height 20
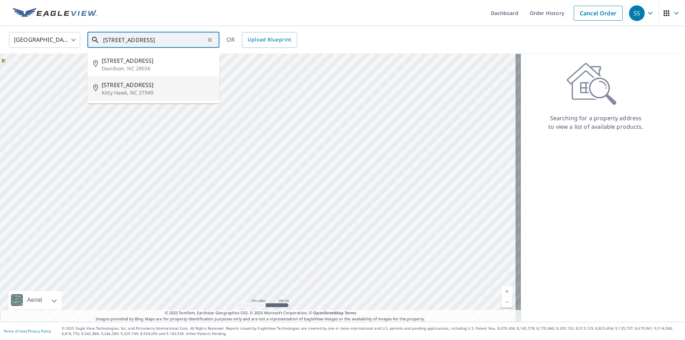
click at [150, 91] on p "Kitty Hawk, NC 27949" at bounding box center [158, 92] width 112 height 7
type input "145 Spinnaker Ct Kitty Hawk, NC 27949"
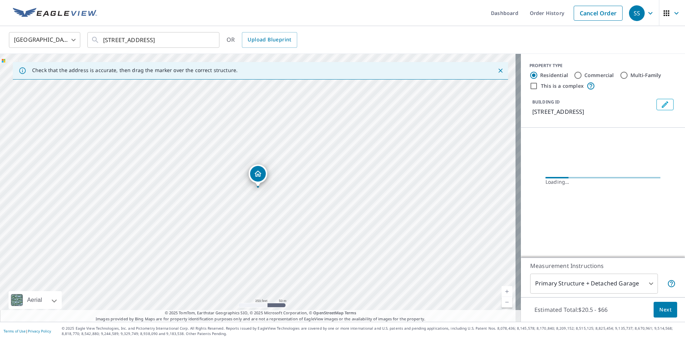
click at [661, 309] on span "Next" at bounding box center [666, 310] width 12 height 9
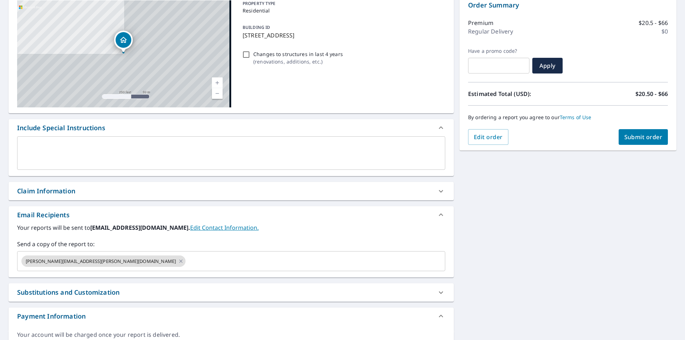
scroll to position [107, 0]
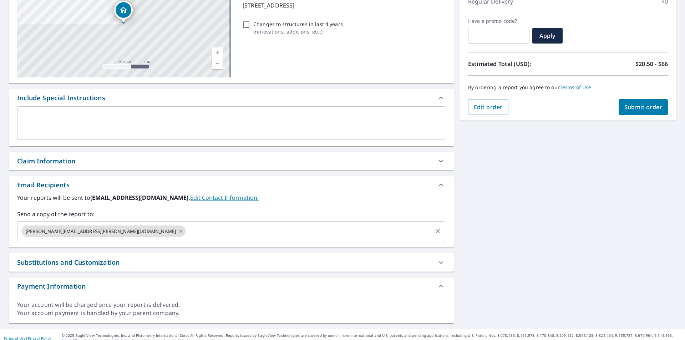
click at [178, 230] on icon at bounding box center [181, 231] width 6 height 8
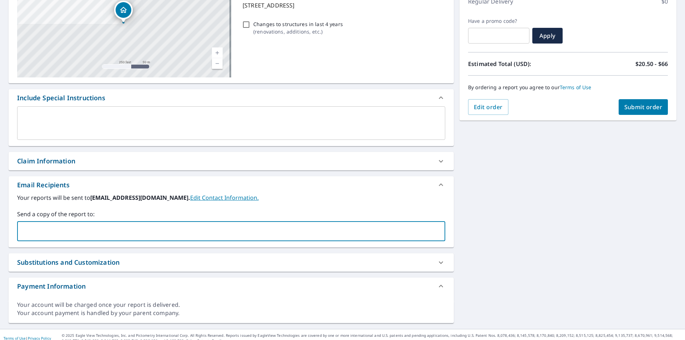
click at [95, 230] on input "text" at bounding box center [225, 232] width 411 height 14
type input "[PERSON_NAME][EMAIL_ADDRESS][DOMAIN_NAME]"
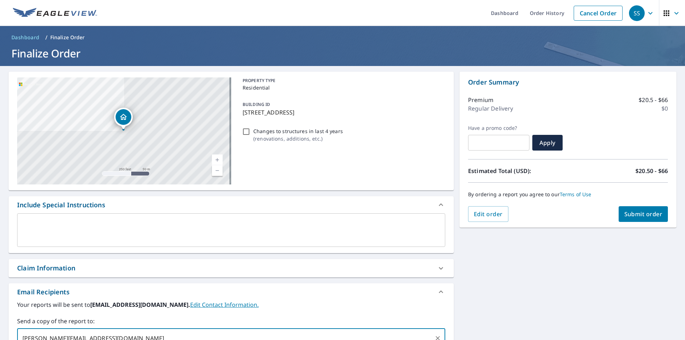
scroll to position [71, 0]
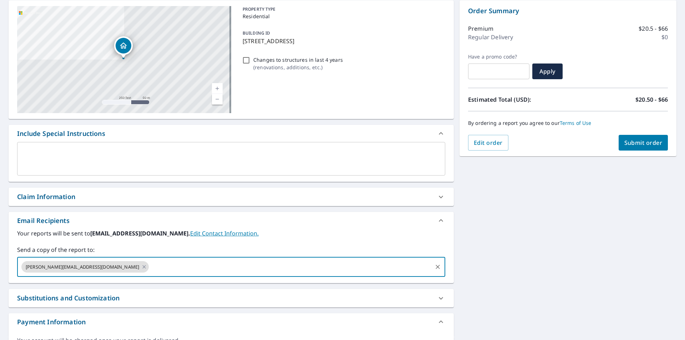
click at [636, 143] on span "Submit order" at bounding box center [644, 143] width 38 height 8
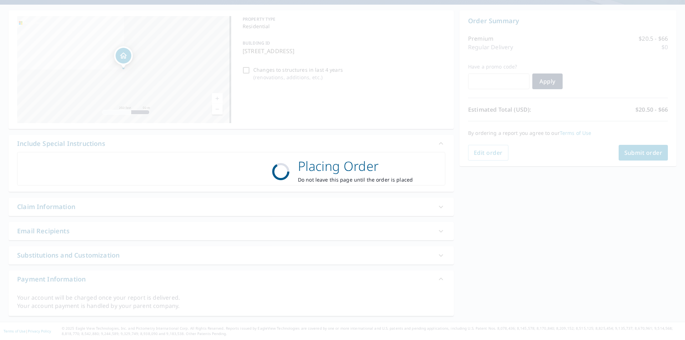
scroll to position [61, 0]
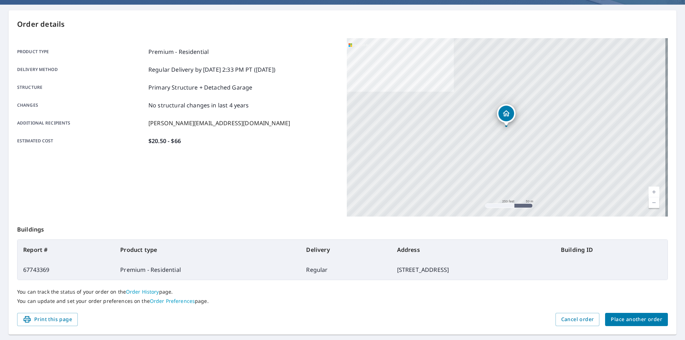
click at [637, 324] on button "Place another order" at bounding box center [636, 319] width 63 height 13
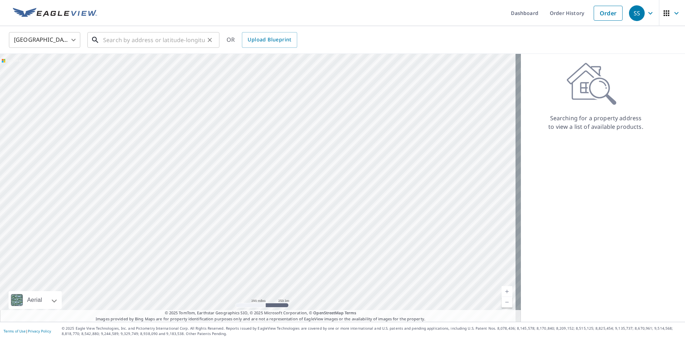
click at [126, 40] on input "text" at bounding box center [154, 40] width 102 height 20
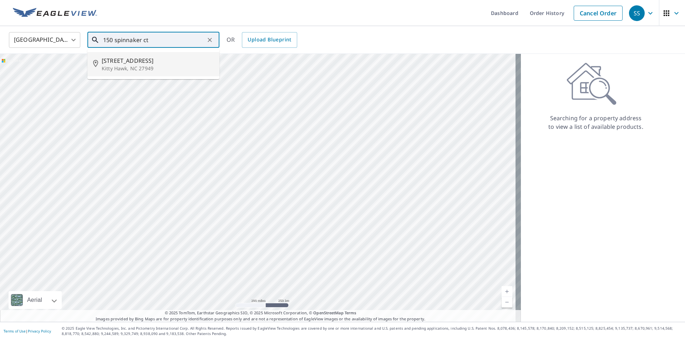
click at [134, 60] on span "150 Spinnaker Ct" at bounding box center [158, 60] width 112 height 9
type input "150 Spinnaker Ct Kitty Hawk, NC 27949"
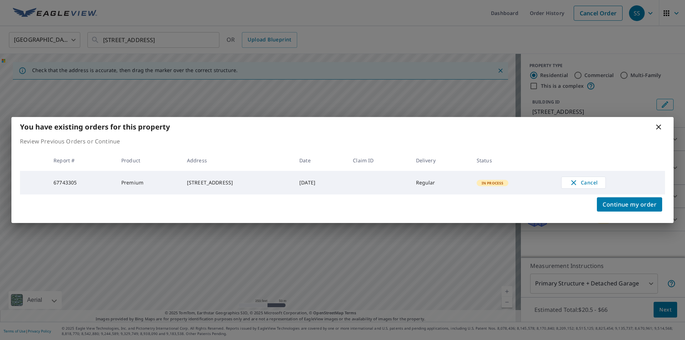
click at [663, 312] on div "You have existing orders for this property Review Previous Orders or Continue R…" at bounding box center [342, 170] width 685 height 340
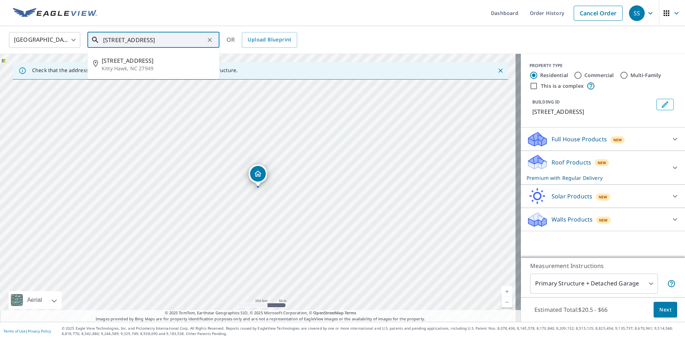
click at [121, 37] on input "150 Spinnaker Ct Kitty Hawk, NC 27949" at bounding box center [154, 40] width 102 height 20
click at [140, 61] on span "150 Spinnaker Ct" at bounding box center [158, 60] width 112 height 9
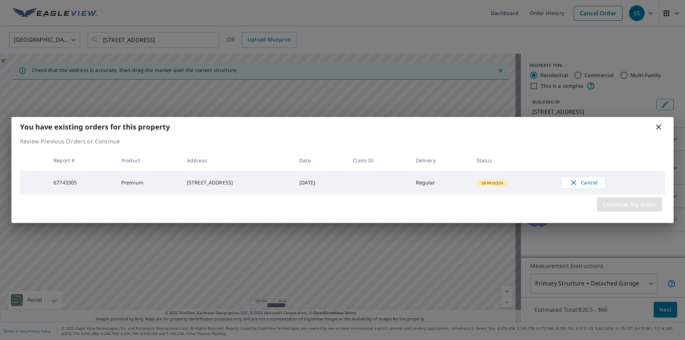
click at [640, 206] on span "Continue my order" at bounding box center [630, 205] width 54 height 10
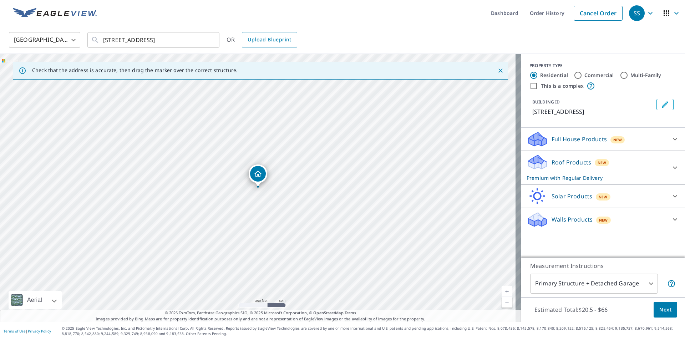
click at [664, 311] on span "Next" at bounding box center [666, 310] width 12 height 9
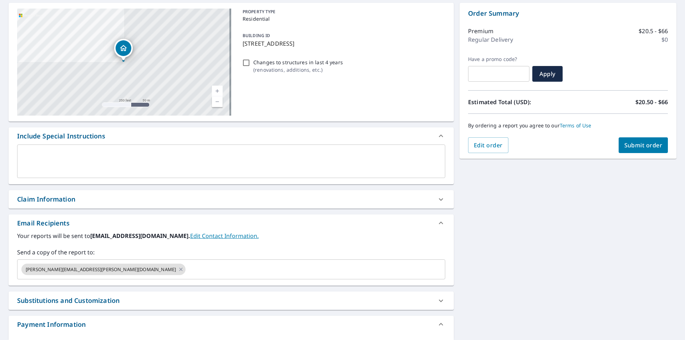
scroll to position [114, 0]
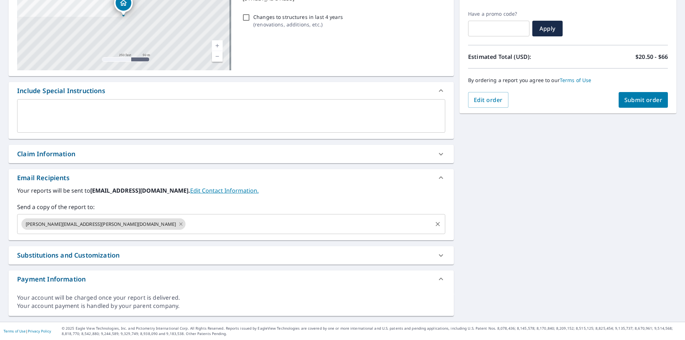
click at [178, 226] on icon at bounding box center [181, 224] width 6 height 8
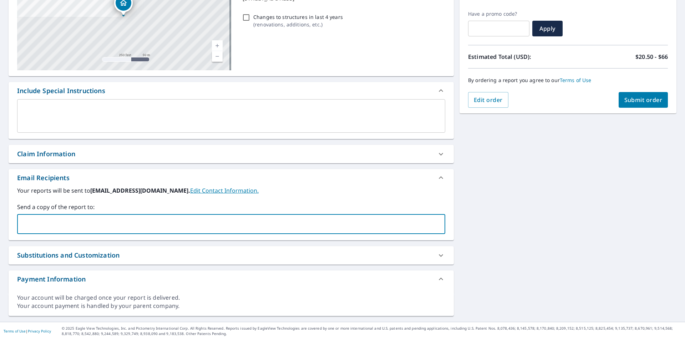
click at [93, 226] on input "text" at bounding box center [225, 224] width 411 height 14
type input "[PERSON_NAME][EMAIL_ADDRESS][DOMAIN_NAME]"
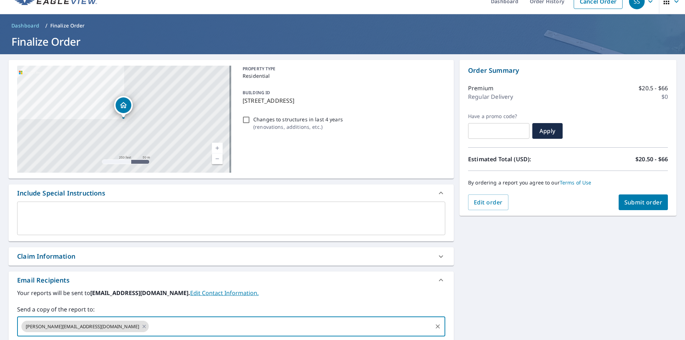
scroll to position [0, 0]
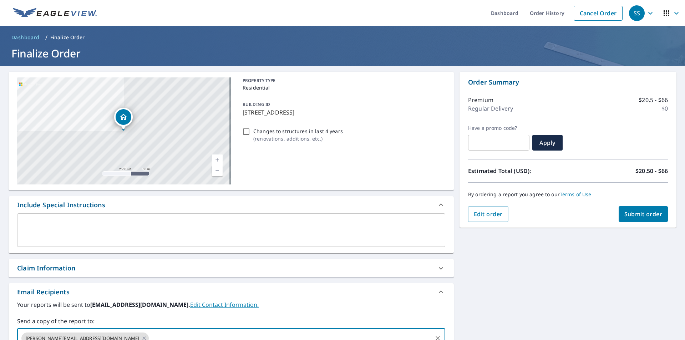
click at [638, 213] on span "Submit order" at bounding box center [644, 214] width 38 height 8
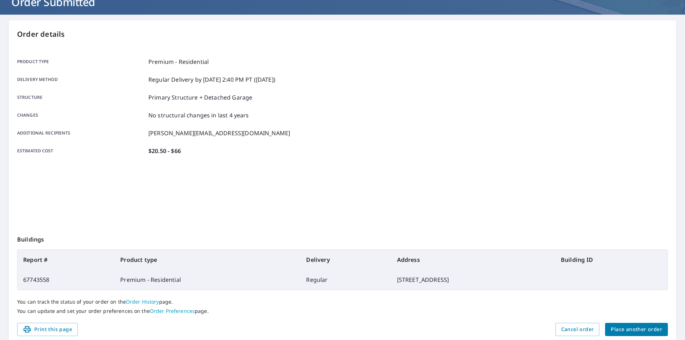
scroll to position [80, 0]
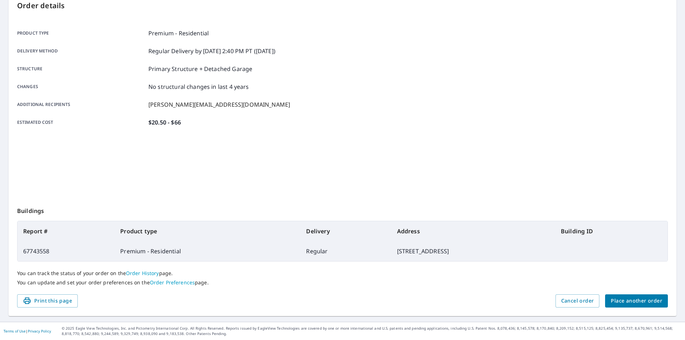
click at [623, 299] on span "Place another order" at bounding box center [636, 301] width 51 height 9
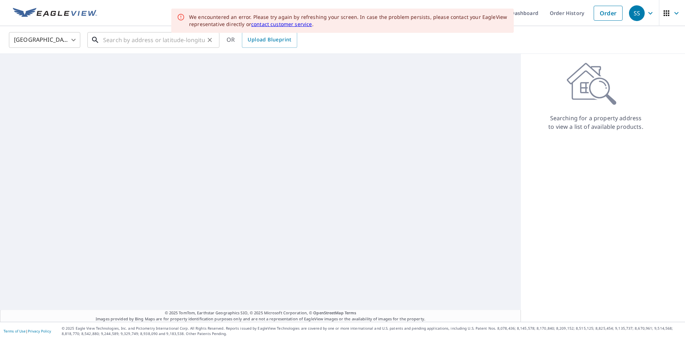
click at [142, 41] on input "text" at bounding box center [154, 40] width 102 height 20
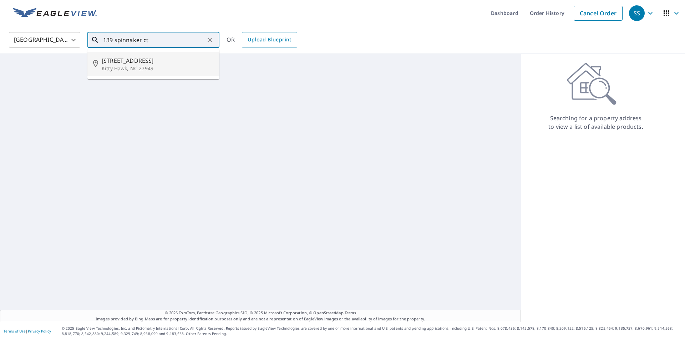
click at [144, 61] on span "139 Spinnaker Ct" at bounding box center [158, 60] width 112 height 9
type input "139 Spinnaker Ct Kitty Hawk, NC 27949"
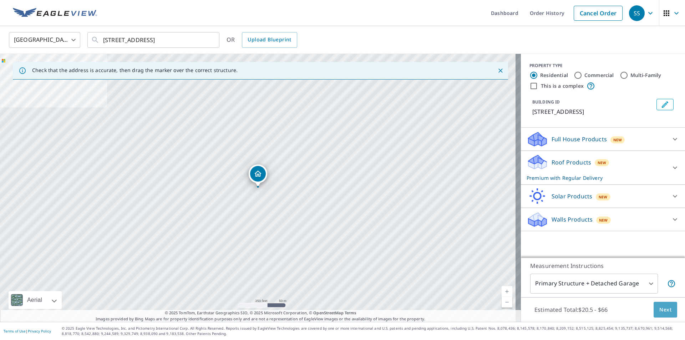
click at [663, 311] on span "Next" at bounding box center [666, 310] width 12 height 9
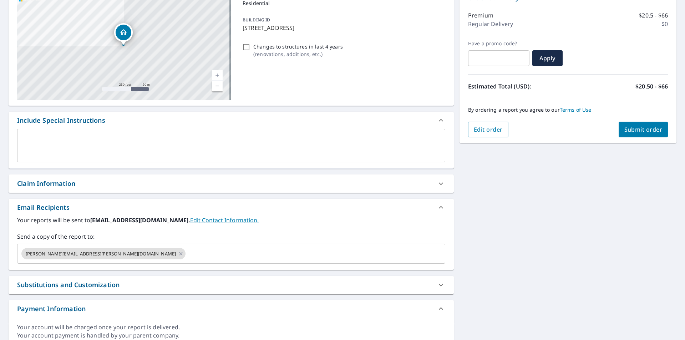
scroll to position [107, 0]
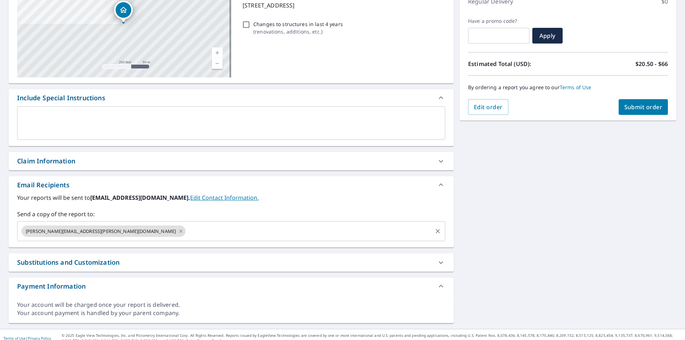
click at [178, 230] on icon at bounding box center [181, 231] width 6 height 8
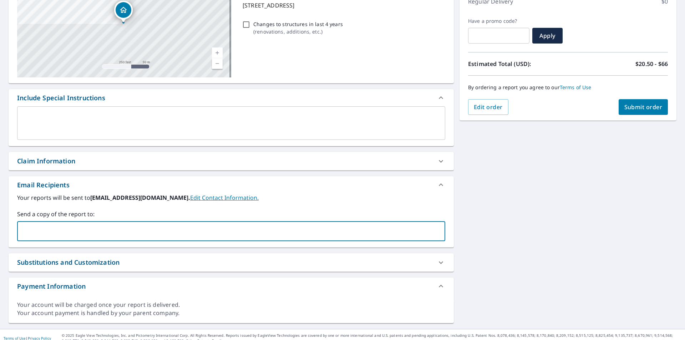
click at [95, 230] on input "text" at bounding box center [225, 232] width 411 height 14
type input "m"
type input "[PERSON_NAME][EMAIL_ADDRESS][DOMAIN_NAME]"
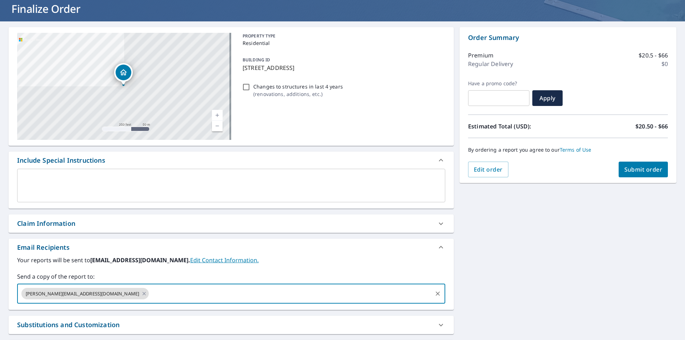
scroll to position [0, 0]
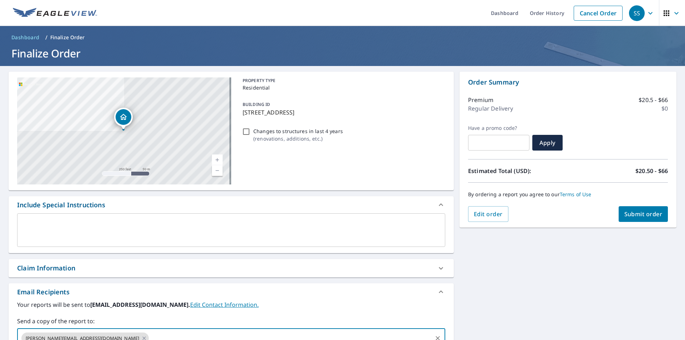
click at [638, 218] on button "Submit order" at bounding box center [644, 214] width 50 height 16
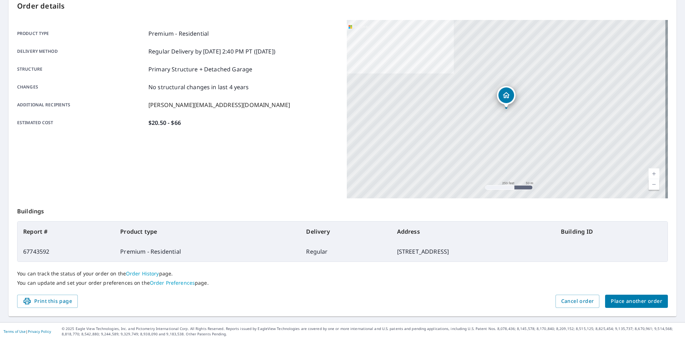
scroll to position [80, 0]
click at [647, 304] on span "Place another order" at bounding box center [636, 301] width 51 height 9
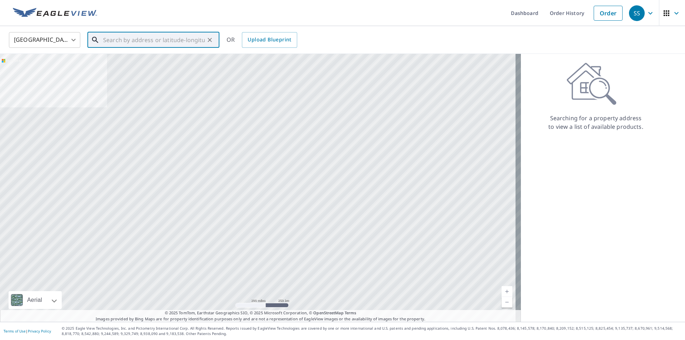
click at [124, 42] on input "text" at bounding box center [154, 40] width 102 height 20
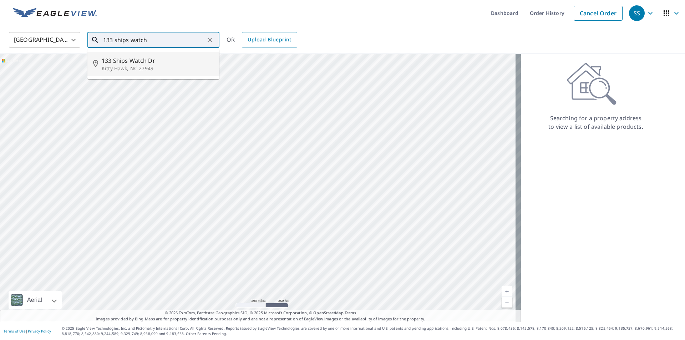
click at [128, 75] on li "133 Ships Watch Dr Kitty Hawk, NC 27949" at bounding box center [153, 64] width 132 height 24
type input "133 Ships Watch Dr Kitty Hawk, NC 27949"
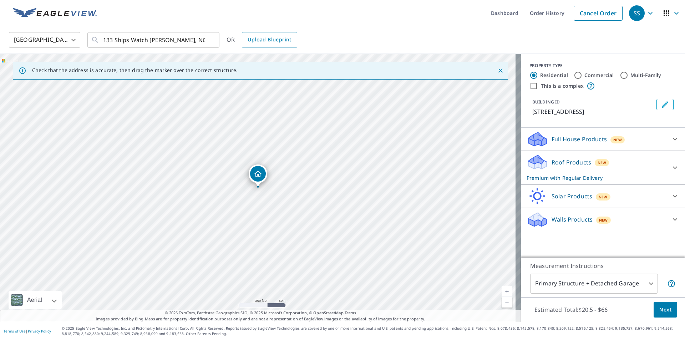
click at [662, 316] on button "Next" at bounding box center [666, 310] width 24 height 16
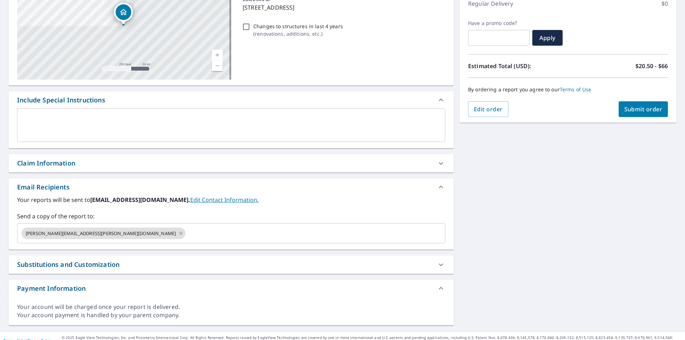
scroll to position [107, 0]
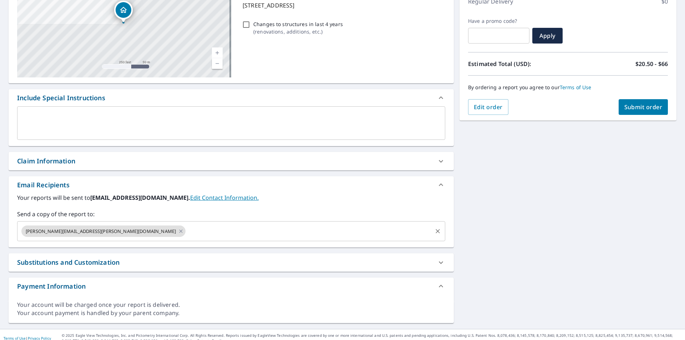
drag, startPoint x: 94, startPoint y: 231, endPoint x: 89, endPoint y: 230, distance: 5.4
click at [178, 231] on icon at bounding box center [181, 231] width 6 height 8
click at [68, 230] on input "text" at bounding box center [225, 232] width 411 height 14
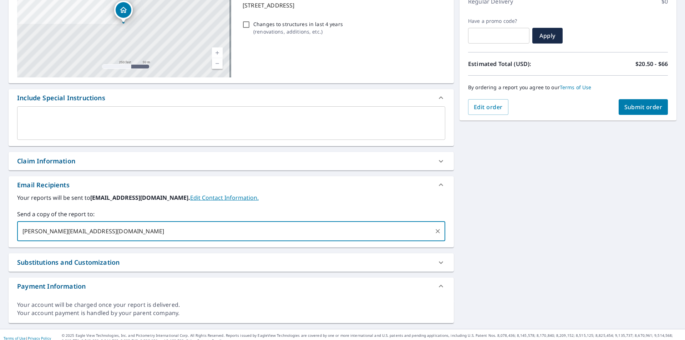
type input "[PERSON_NAME][EMAIL_ADDRESS][DOMAIN_NAME]"
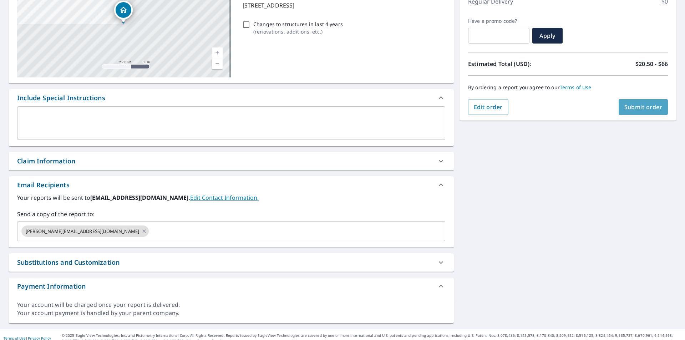
click at [634, 108] on span "Submit order" at bounding box center [644, 107] width 38 height 8
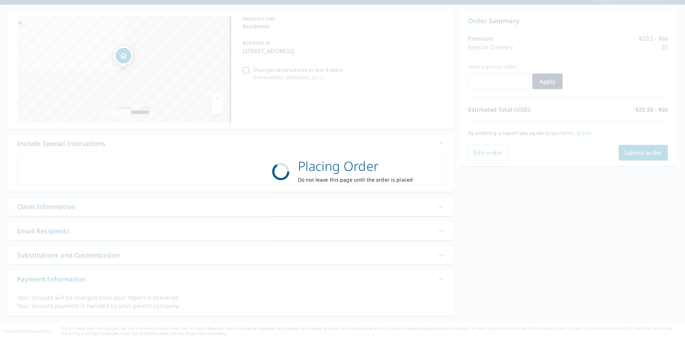
scroll to position [61, 0]
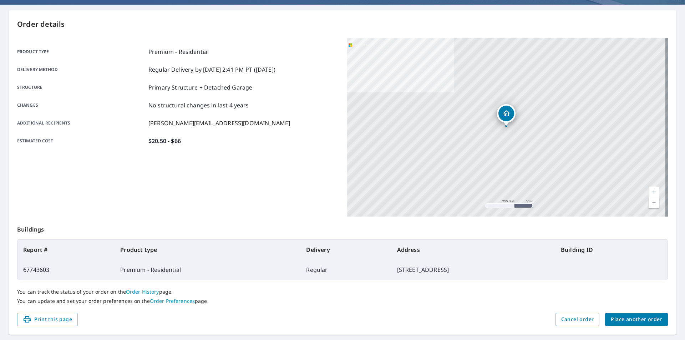
click at [633, 317] on span "Place another order" at bounding box center [636, 319] width 51 height 9
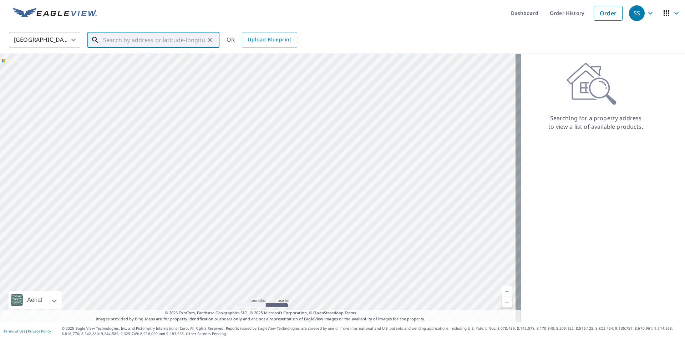
click at [167, 42] on input "text" at bounding box center [154, 40] width 102 height 20
click at [159, 59] on span "136 Ships Watch Dr" at bounding box center [158, 60] width 112 height 9
type input "136 Ships Watch Dr Kitty Hawk, NC 27949"
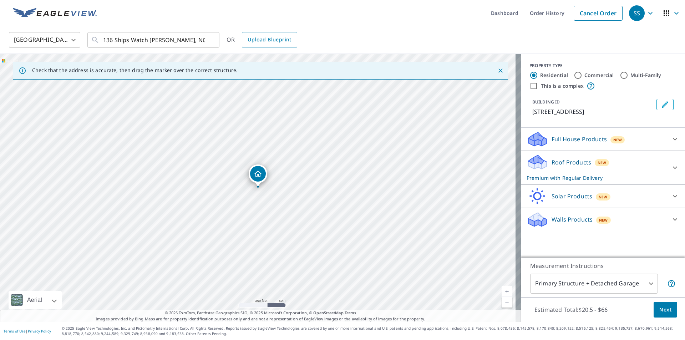
click at [667, 307] on button "Next" at bounding box center [666, 310] width 24 height 16
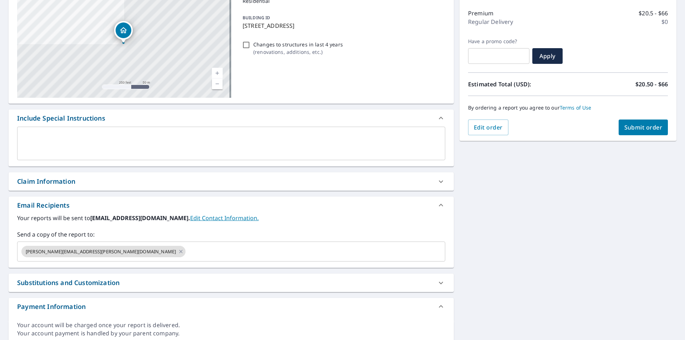
scroll to position [114, 0]
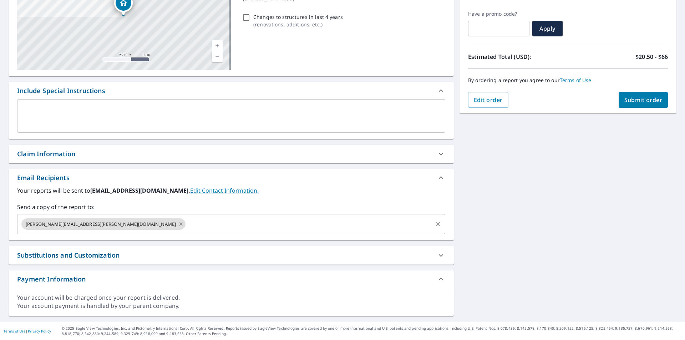
click at [178, 225] on icon at bounding box center [181, 224] width 6 height 8
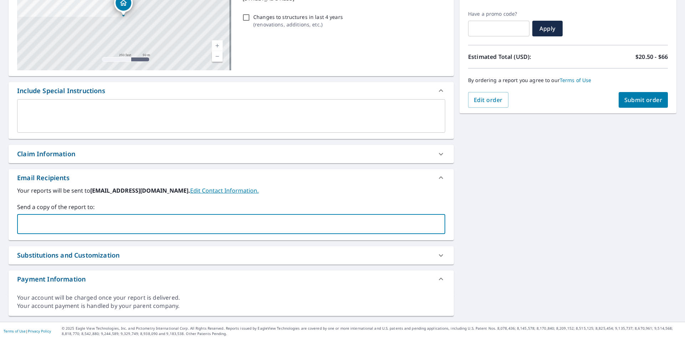
click at [95, 225] on input "text" at bounding box center [225, 224] width 411 height 14
type input "[PERSON_NAME][EMAIL_ADDRESS][DOMAIN_NAME]"
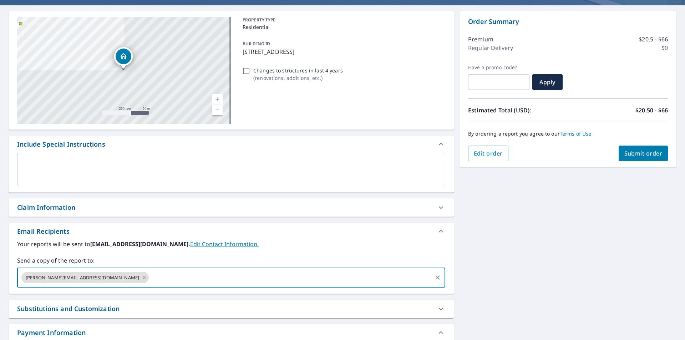
scroll to position [0, 0]
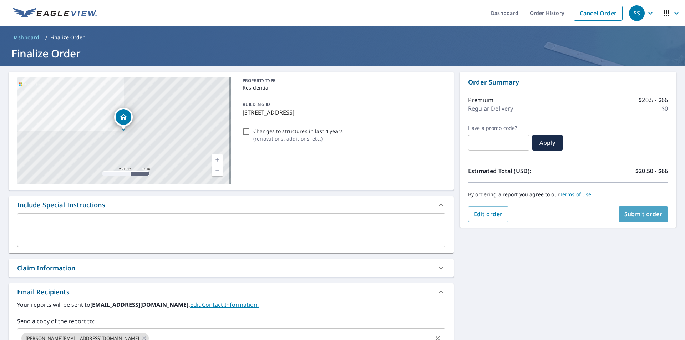
click at [641, 217] on span "Submit order" at bounding box center [644, 214] width 38 height 8
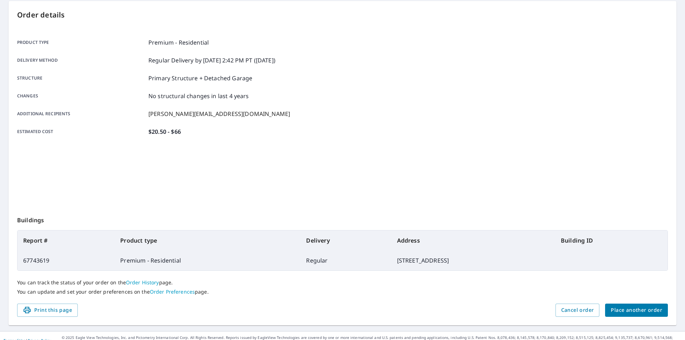
scroll to position [71, 0]
click at [618, 309] on span "Place another order" at bounding box center [636, 309] width 51 height 9
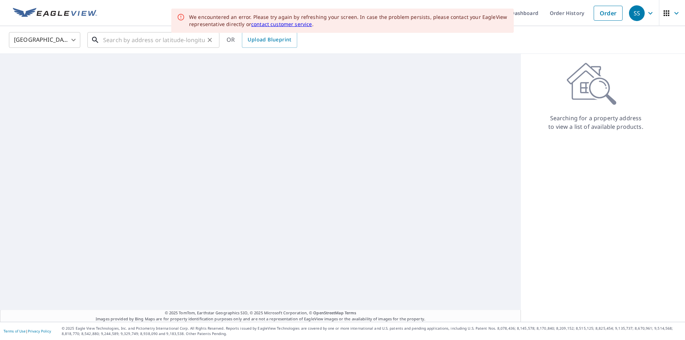
click at [116, 40] on input "text" at bounding box center [154, 40] width 102 height 20
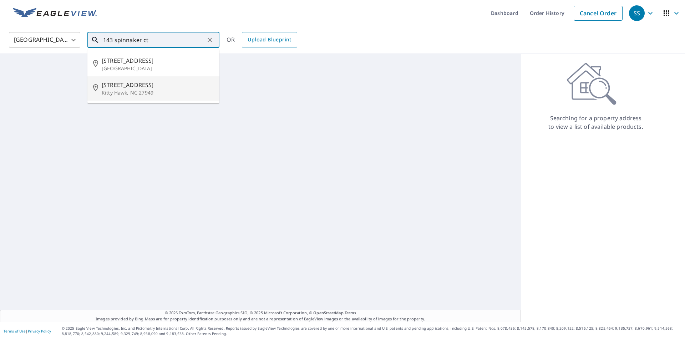
click at [132, 90] on p "Kitty Hawk, NC 27949" at bounding box center [158, 92] width 112 height 7
type input "[STREET_ADDRESS]"
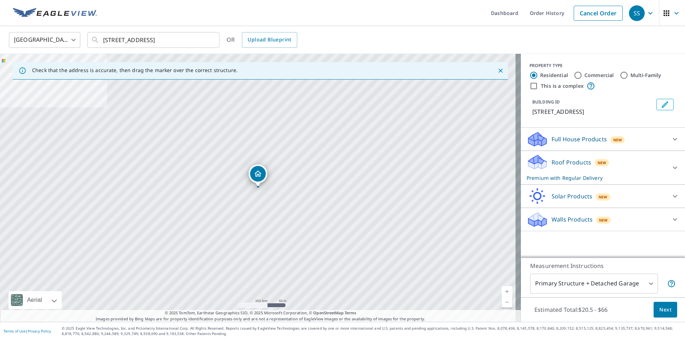
click at [661, 310] on span "Next" at bounding box center [666, 310] width 12 height 9
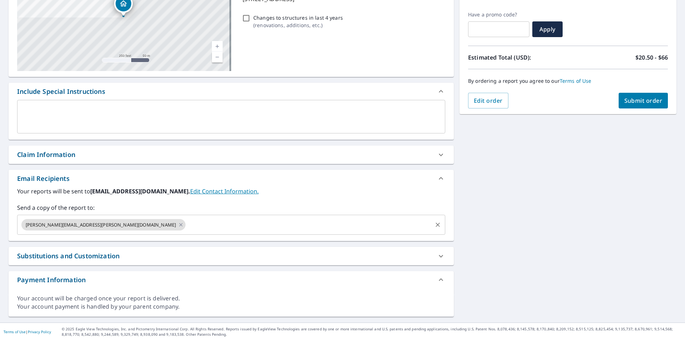
scroll to position [114, 0]
click at [178, 223] on icon at bounding box center [181, 224] width 6 height 8
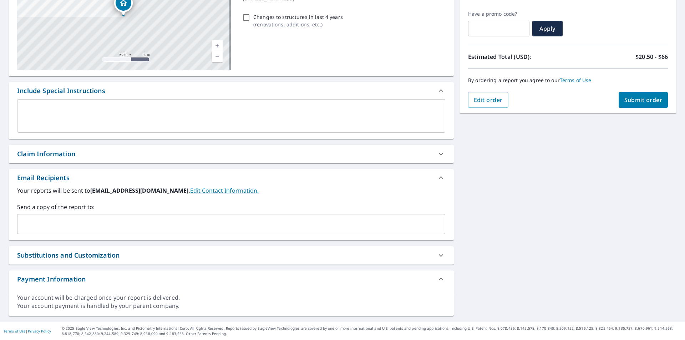
click at [92, 223] on input "text" at bounding box center [225, 224] width 411 height 14
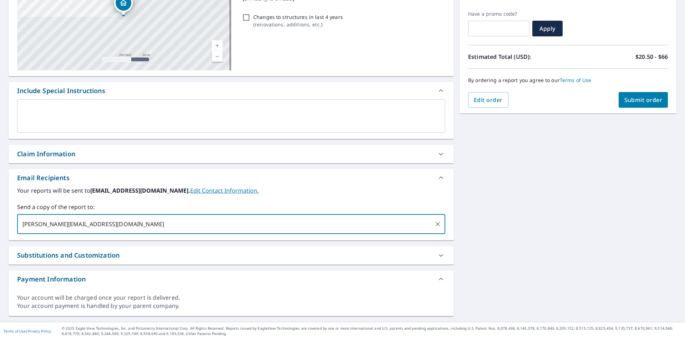
type input "[PERSON_NAME][EMAIL_ADDRESS][DOMAIN_NAME]"
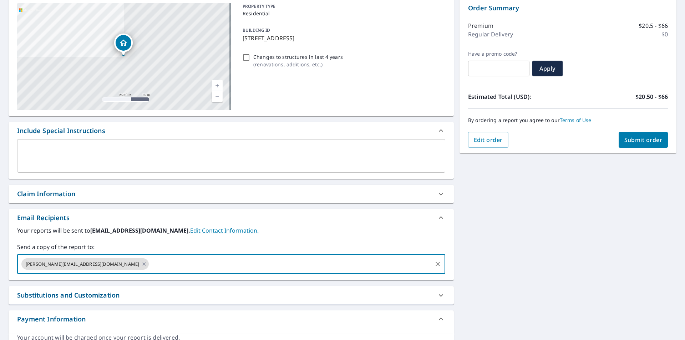
scroll to position [0, 0]
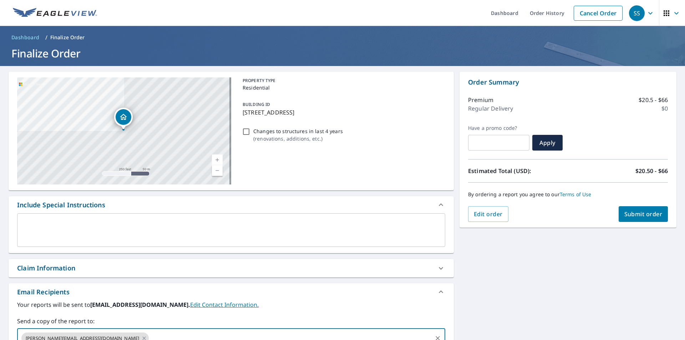
click at [634, 216] on span "Submit order" at bounding box center [644, 214] width 38 height 8
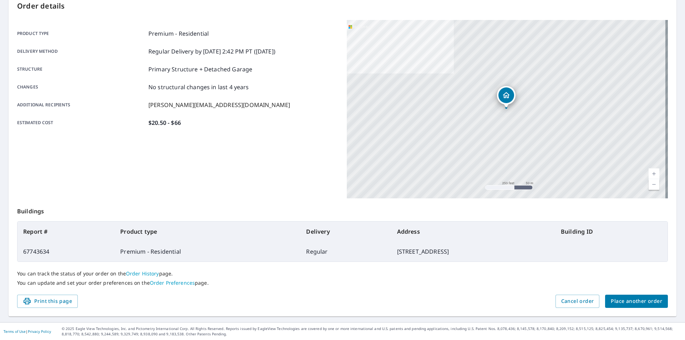
scroll to position [80, 0]
click at [642, 305] on span "Place another order" at bounding box center [636, 301] width 51 height 9
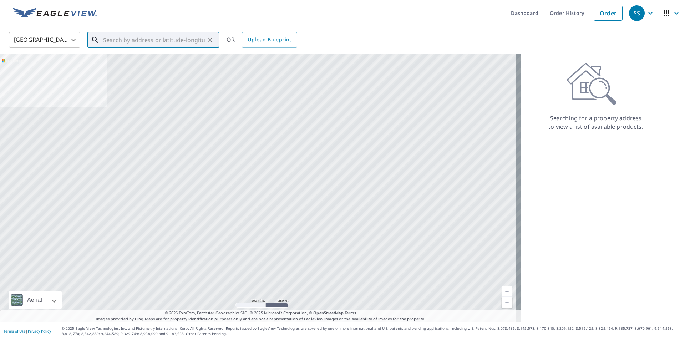
click at [151, 37] on input "text" at bounding box center [154, 40] width 102 height 20
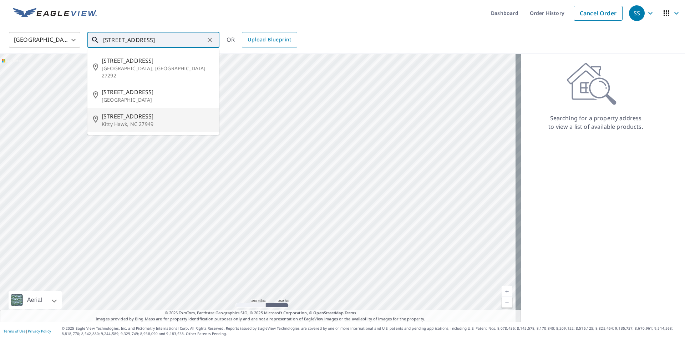
click at [159, 112] on span "[STREET_ADDRESS]" at bounding box center [158, 116] width 112 height 9
type input "[STREET_ADDRESS]"
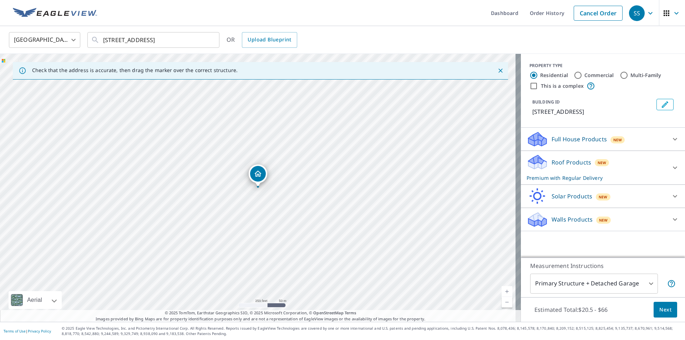
click at [660, 312] on span "Next" at bounding box center [666, 310] width 12 height 9
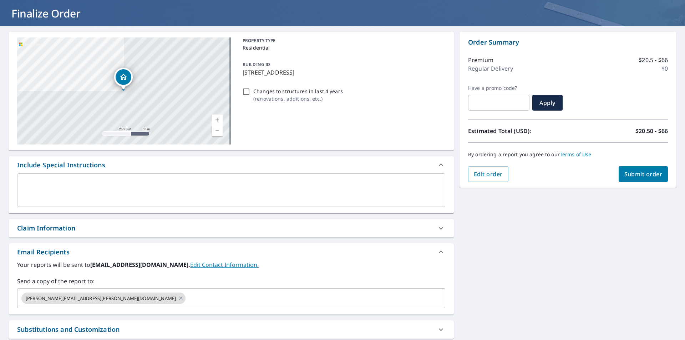
scroll to position [107, 0]
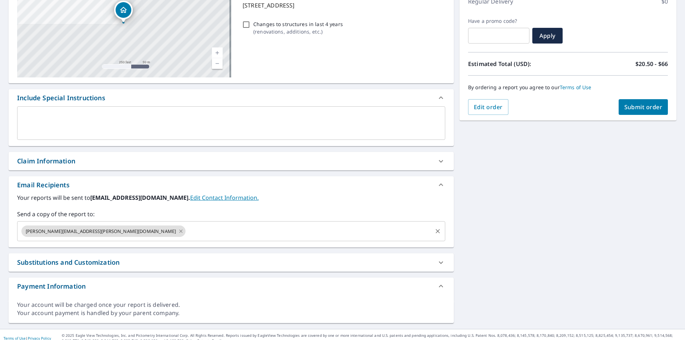
click at [179, 233] on icon at bounding box center [180, 231] width 3 height 3
click at [90, 233] on input "text" at bounding box center [225, 232] width 411 height 14
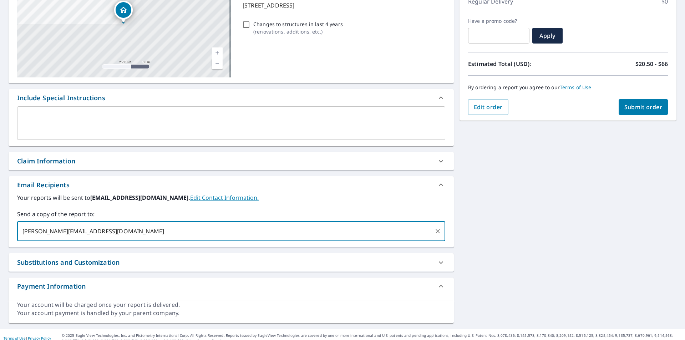
type input "[PERSON_NAME][EMAIL_ADDRESS][DOMAIN_NAME]"
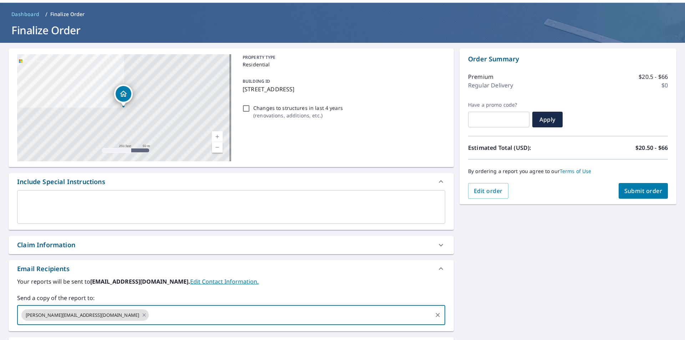
scroll to position [36, 0]
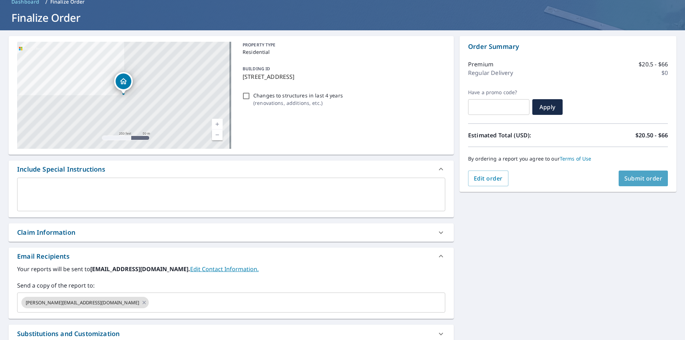
click at [630, 180] on span "Submit order" at bounding box center [644, 179] width 38 height 8
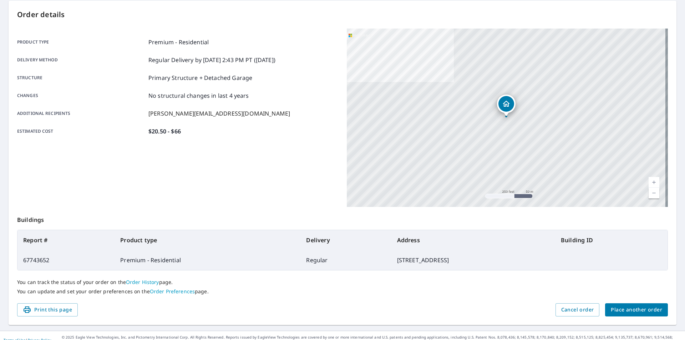
scroll to position [80, 0]
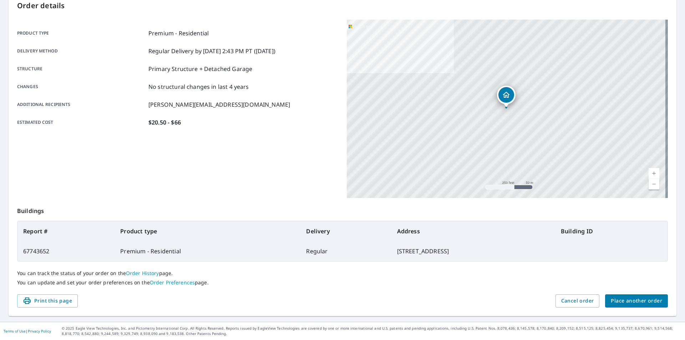
click at [639, 296] on button "Place another order" at bounding box center [636, 300] width 63 height 13
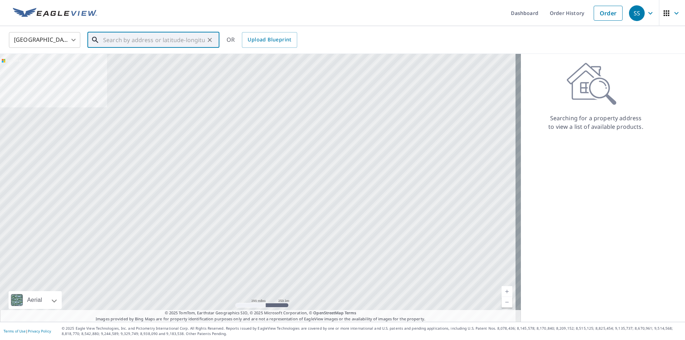
click at [162, 43] on input "text" at bounding box center [154, 40] width 102 height 20
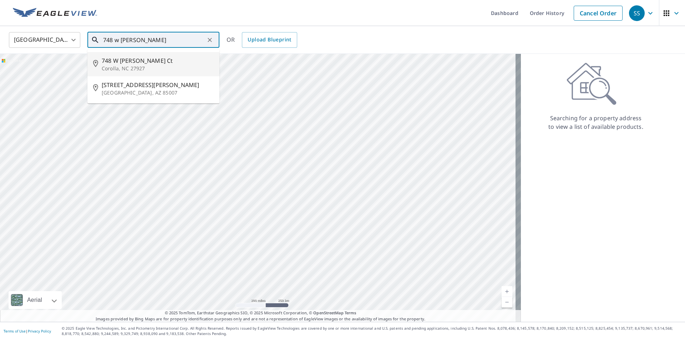
click at [154, 66] on p "Corolla, NC 27927" at bounding box center [158, 68] width 112 height 7
type input "[STREET_ADDRESS][PERSON_NAME]"
